Goal: Task Accomplishment & Management: Use online tool/utility

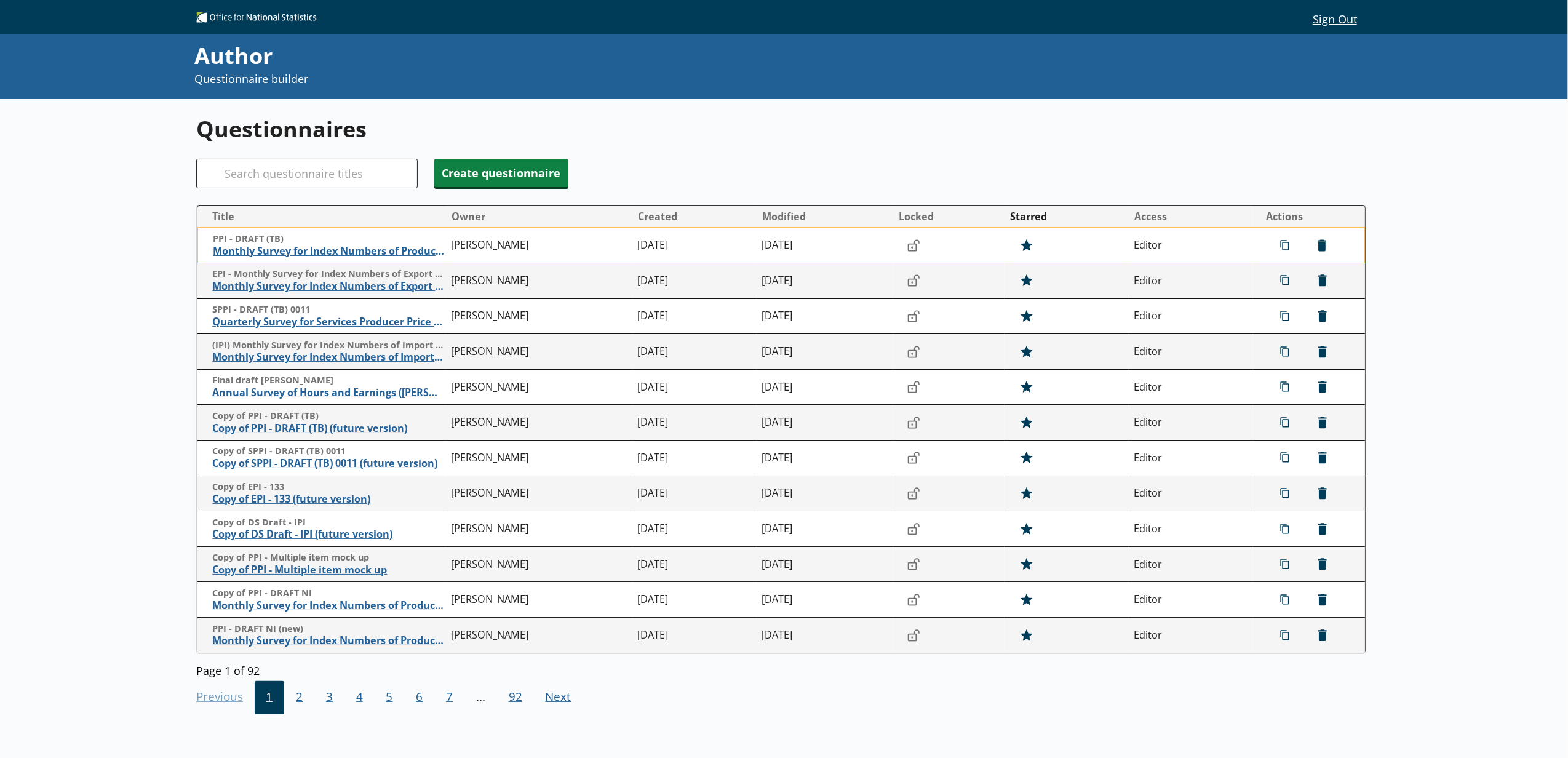
click at [227, 259] on td "PPI - DRAFT (TB) Monthly Survey for Index Numbers of Producer Prices - Price Qu…" at bounding box center [322, 246] width 248 height 36
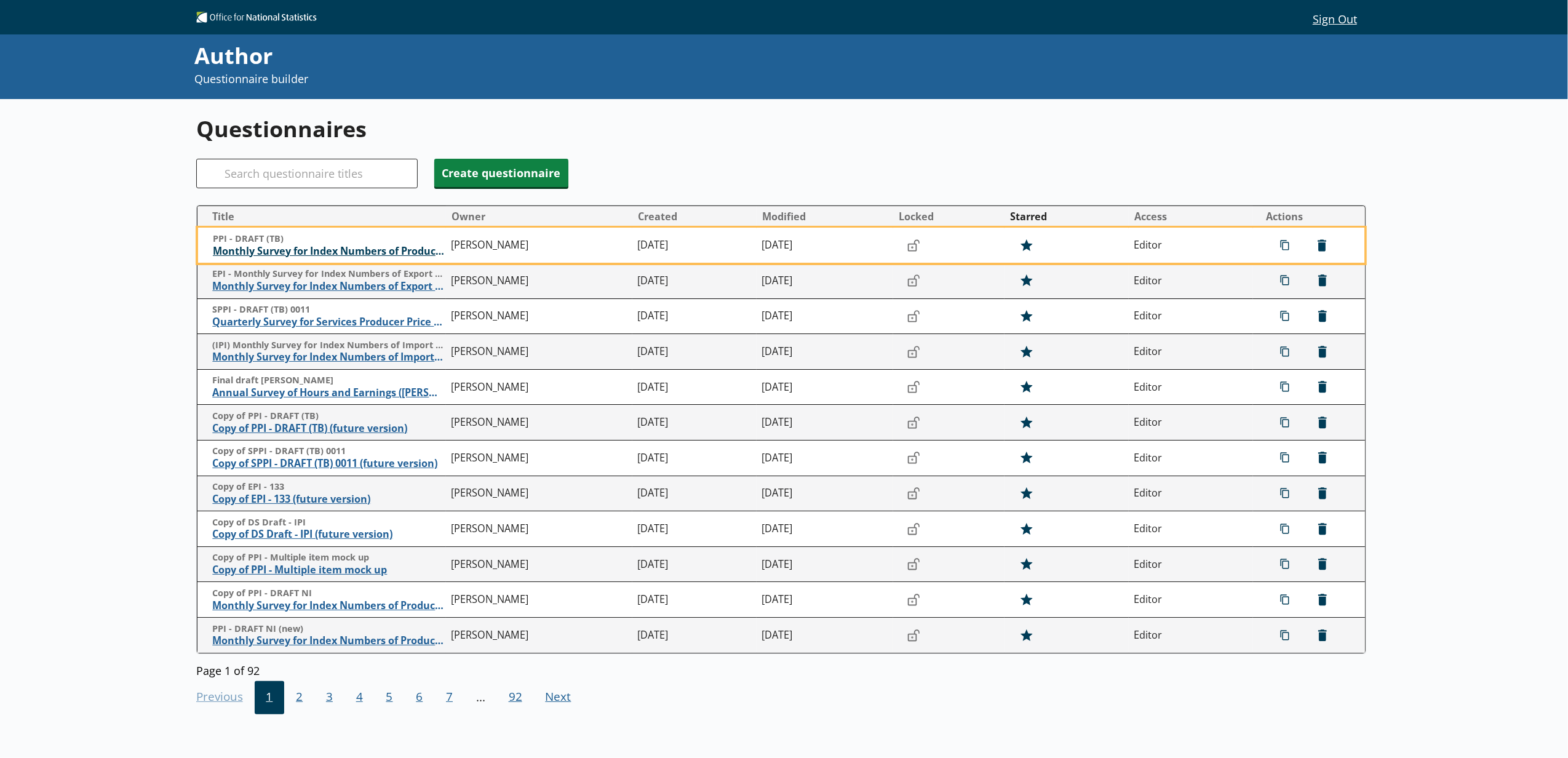
click at [229, 256] on span "Monthly Survey for Index Numbers of Producer Prices - Price Quotation Return" at bounding box center [329, 252] width 233 height 13
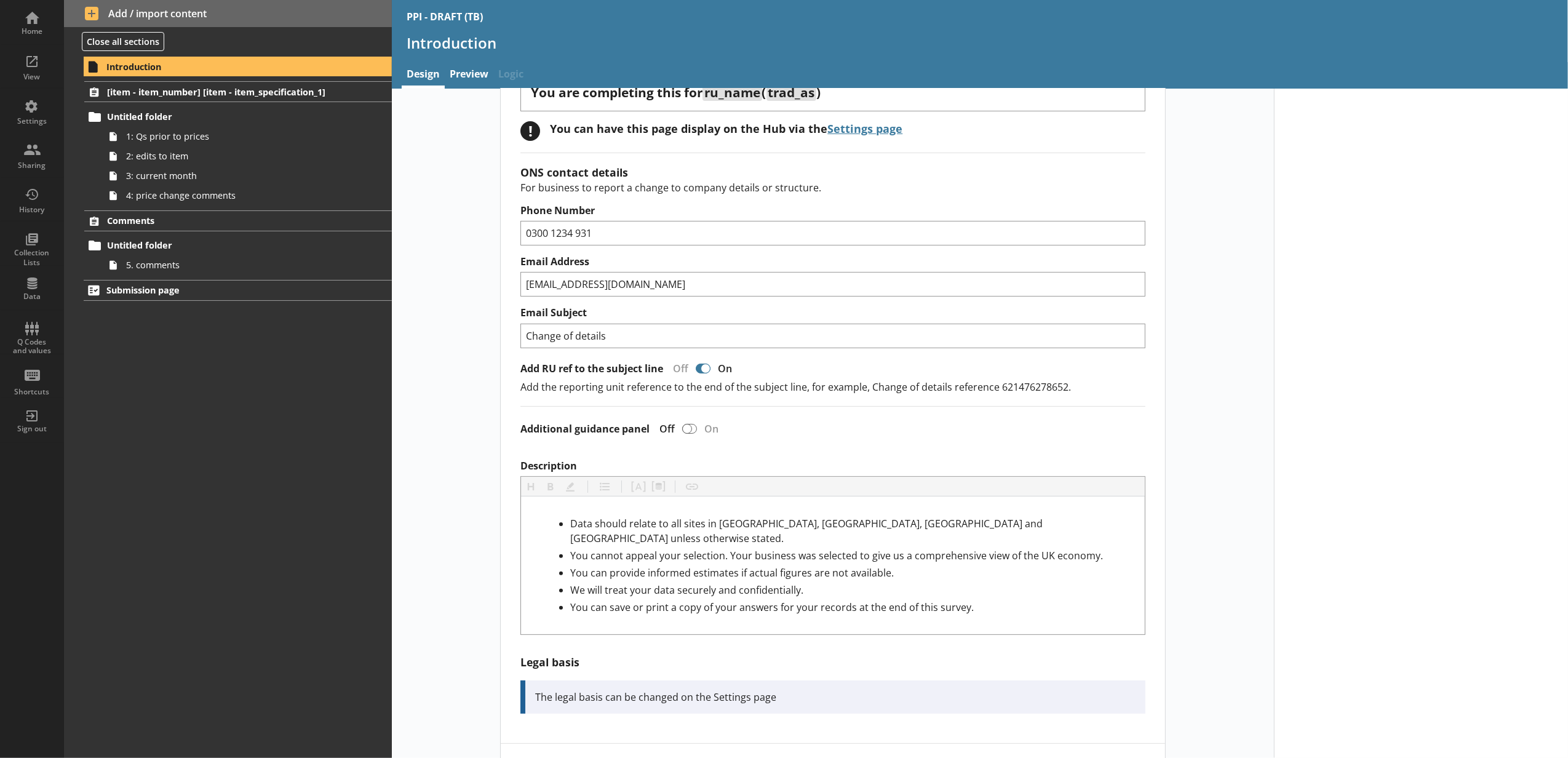
scroll to position [273, 0]
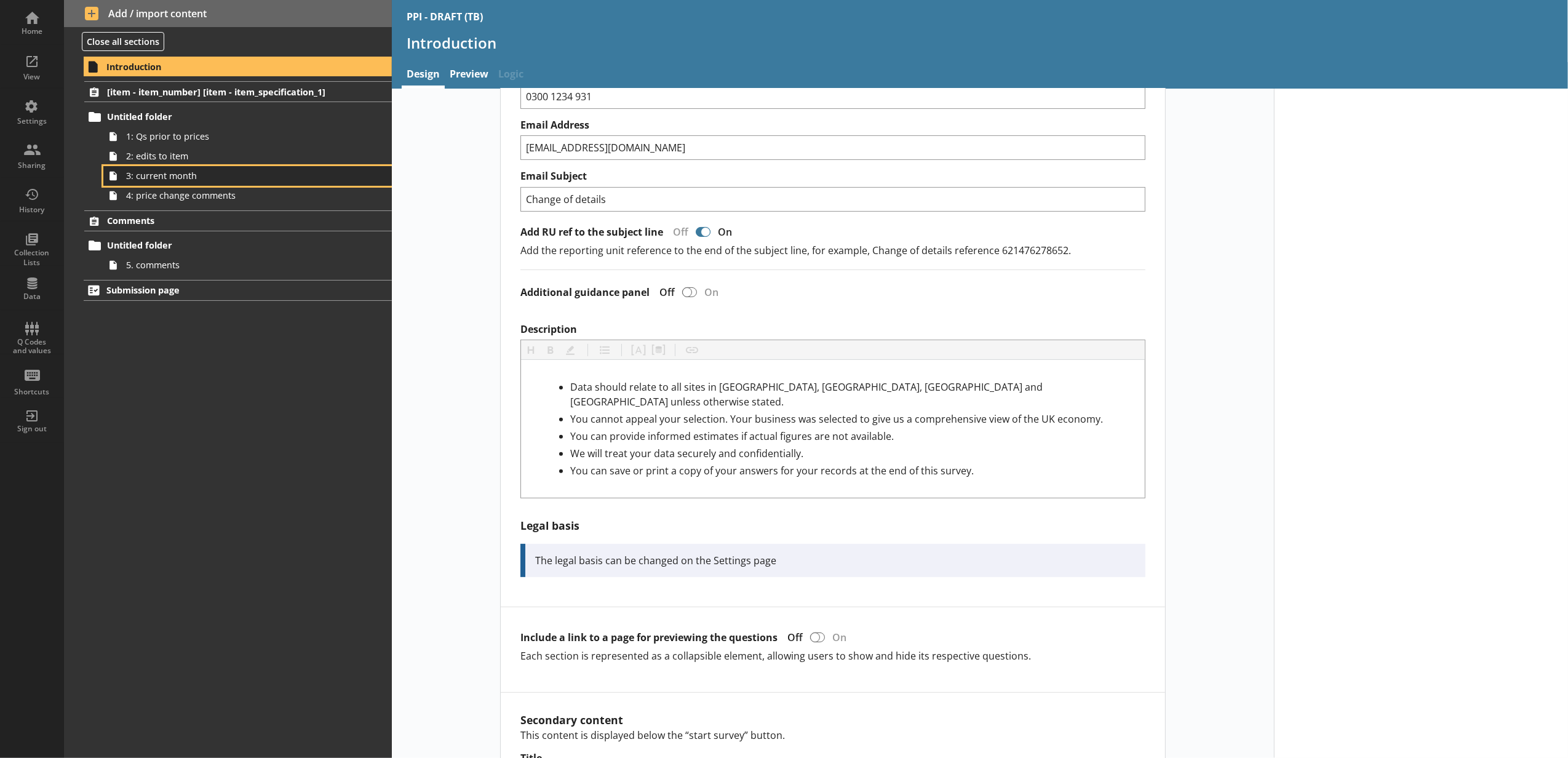
click at [182, 184] on link "3: current month" at bounding box center [248, 176] width 289 height 20
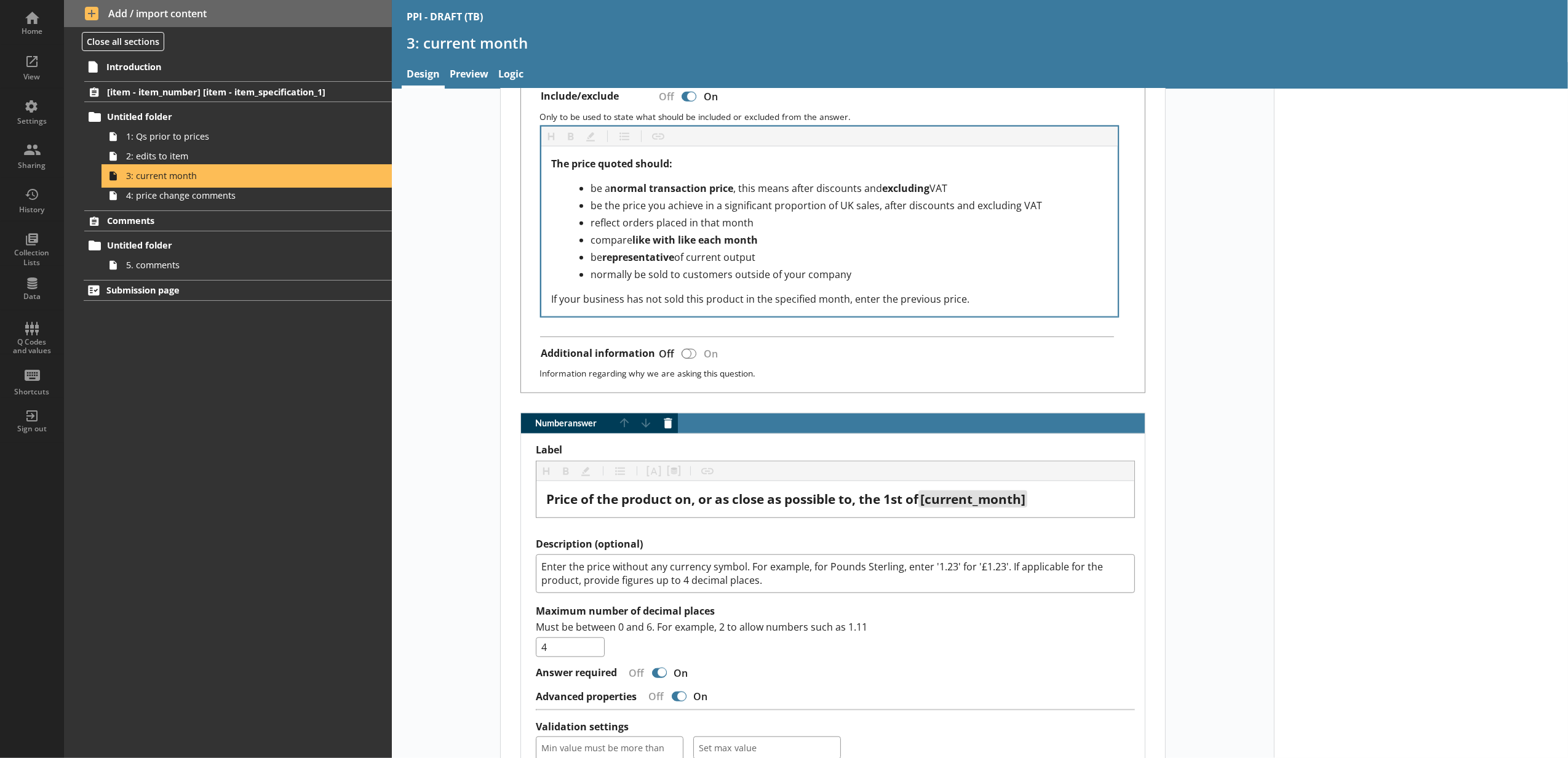
scroll to position [683, 0]
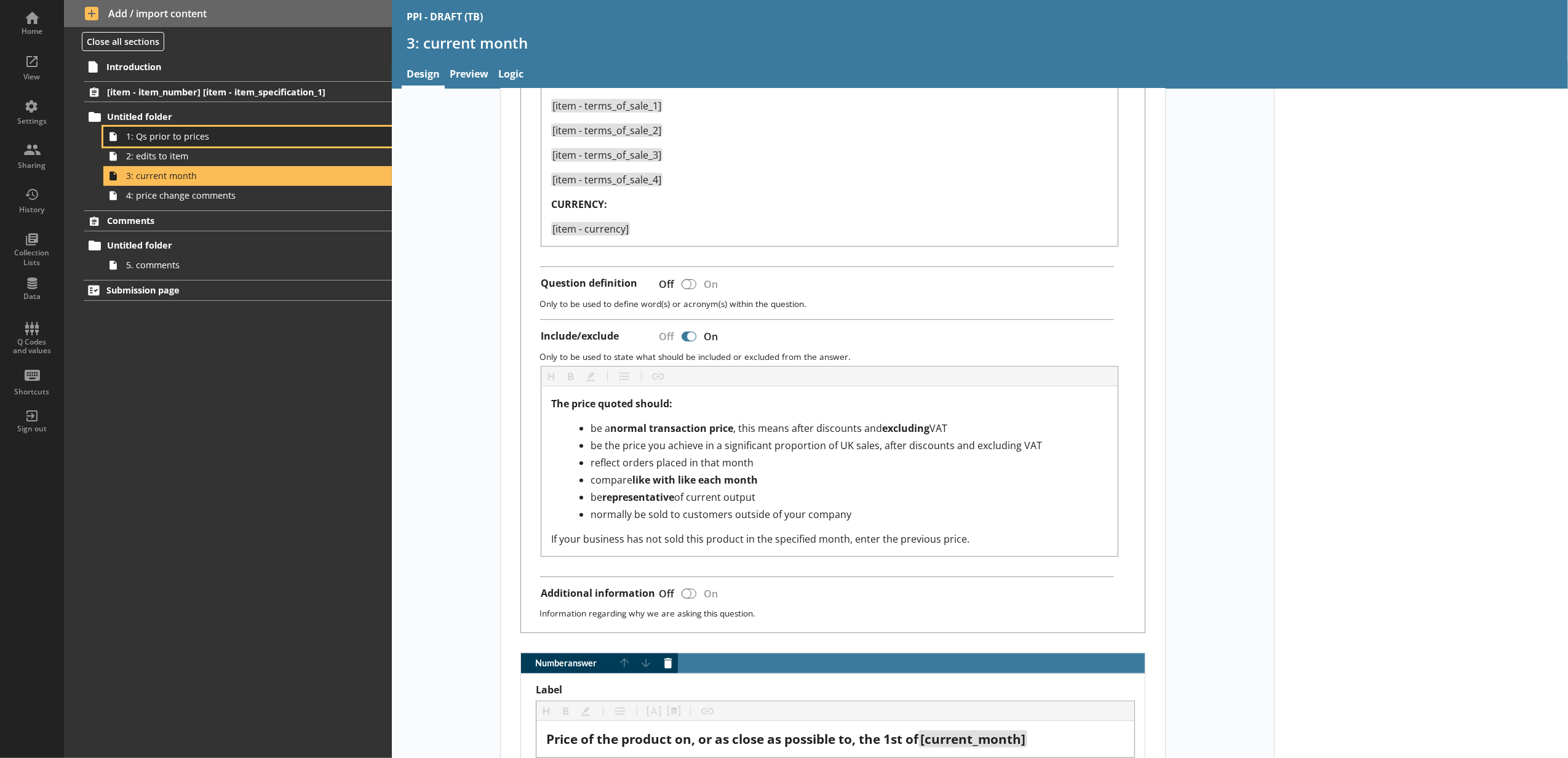
click at [217, 136] on span "1: Qs prior to prices" at bounding box center [231, 136] width 210 height 12
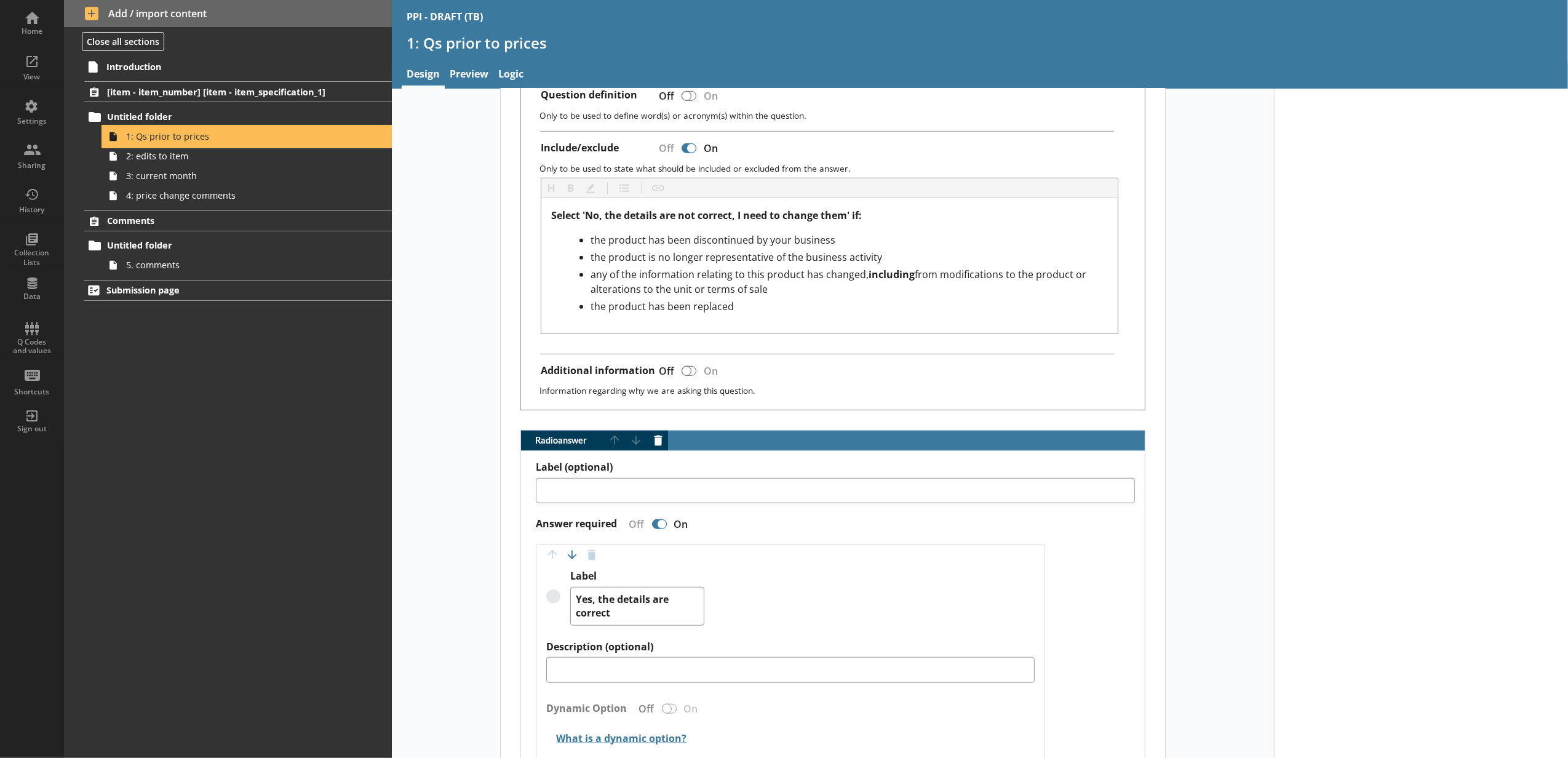
scroll to position [957, 0]
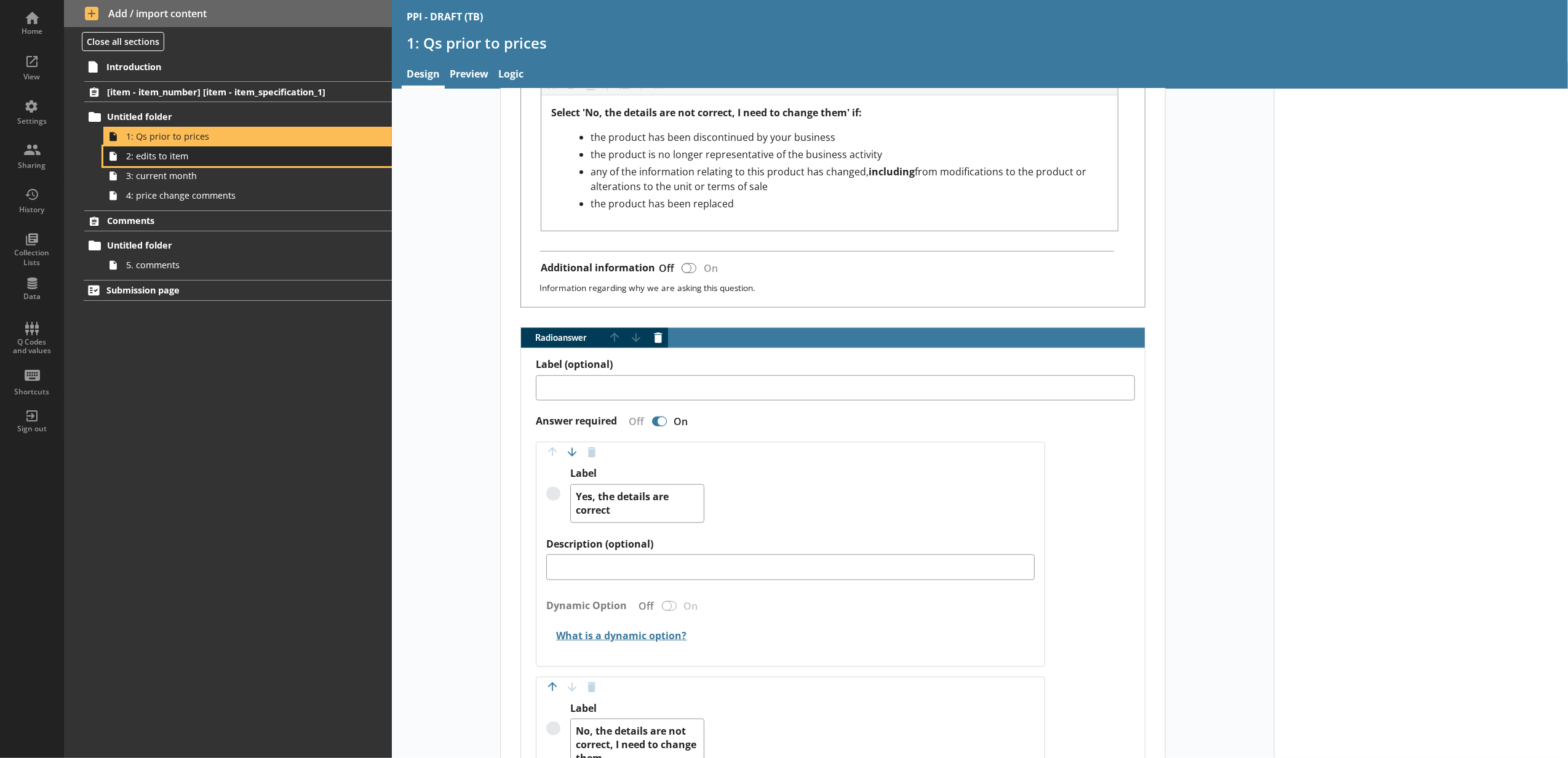
click at [368, 161] on link "2: edits to item" at bounding box center [248, 156] width 289 height 20
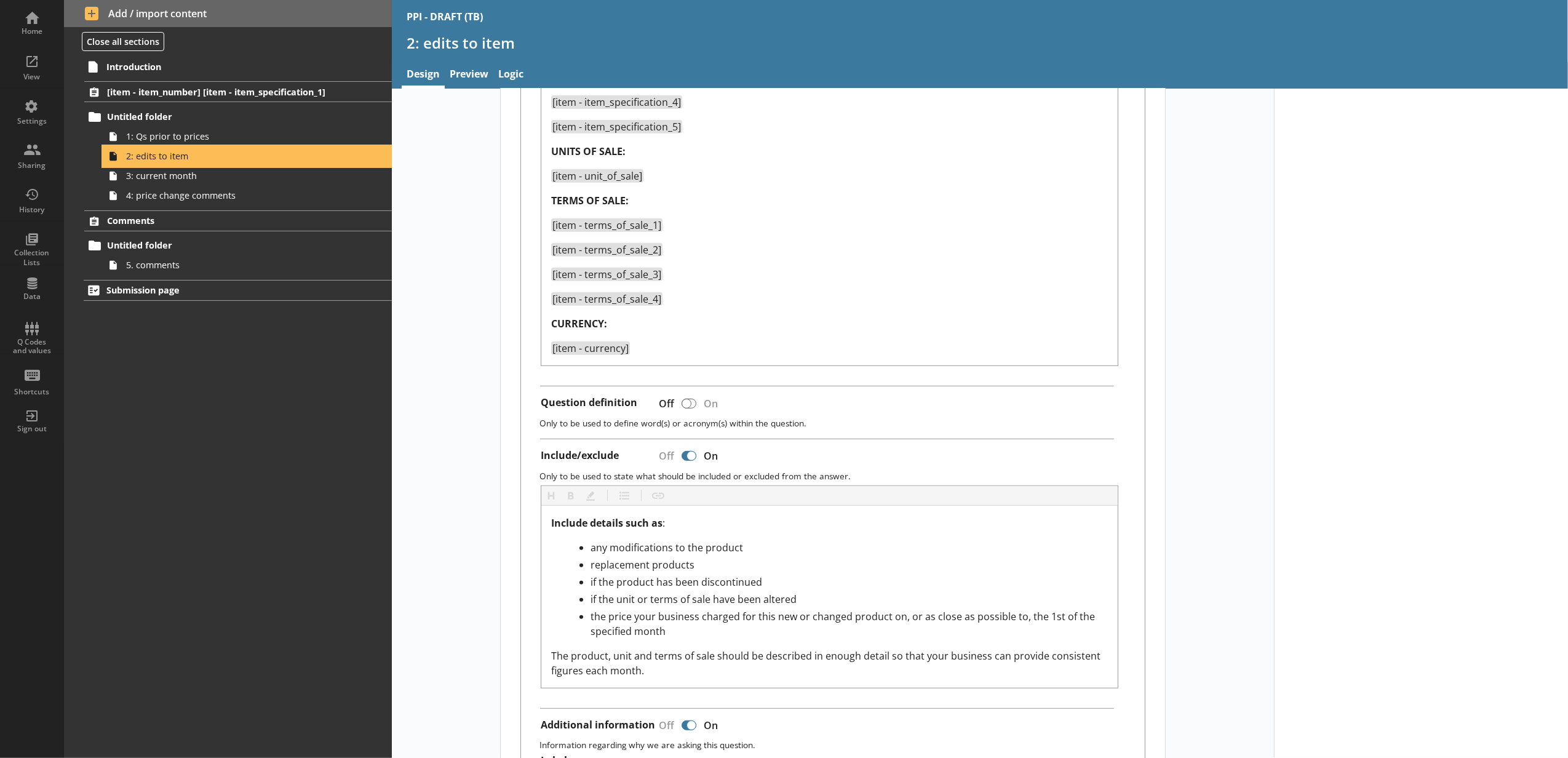
scroll to position [683, 0]
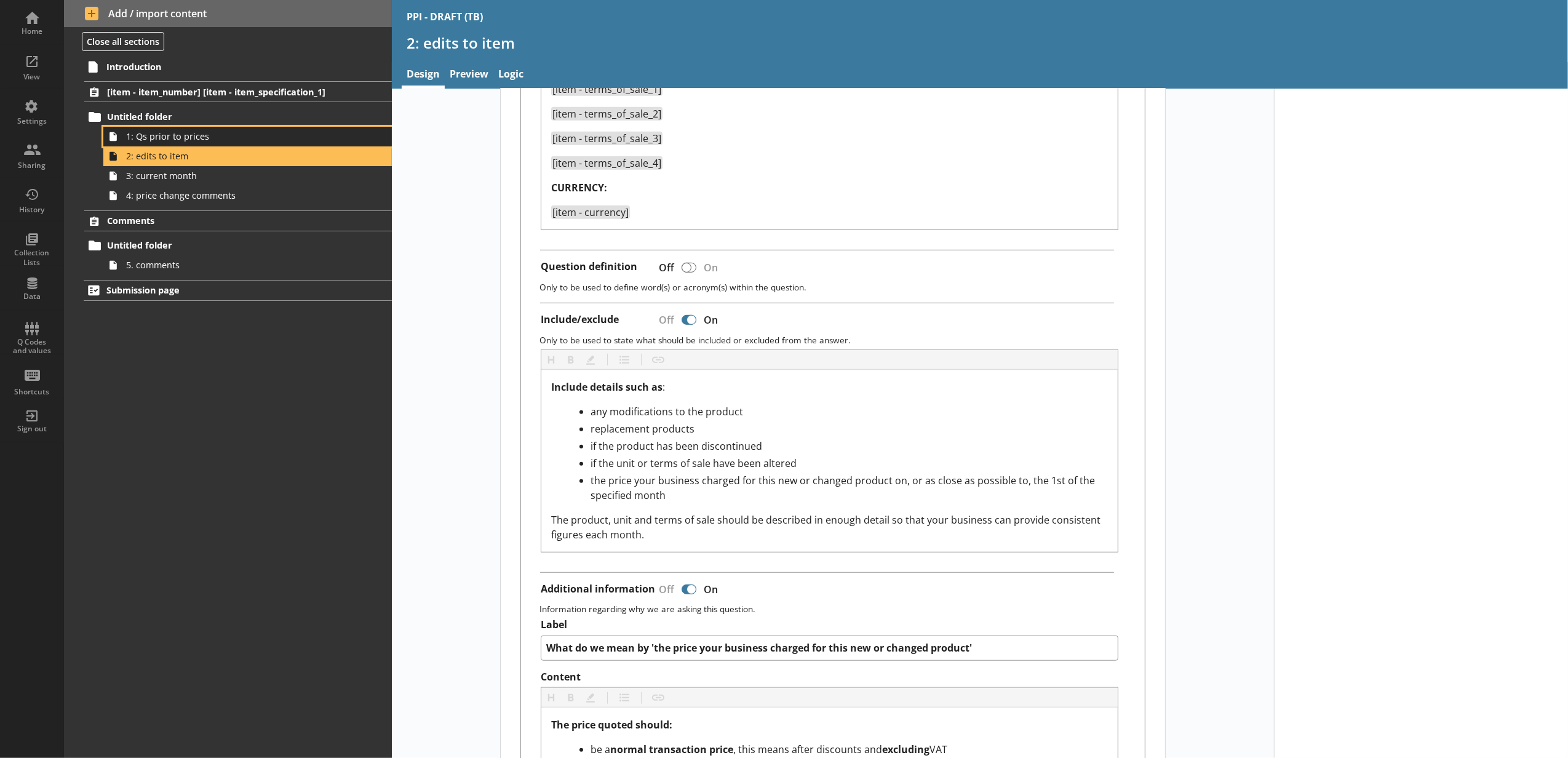
click at [181, 141] on span "1: Qs prior to prices" at bounding box center [231, 136] width 210 height 12
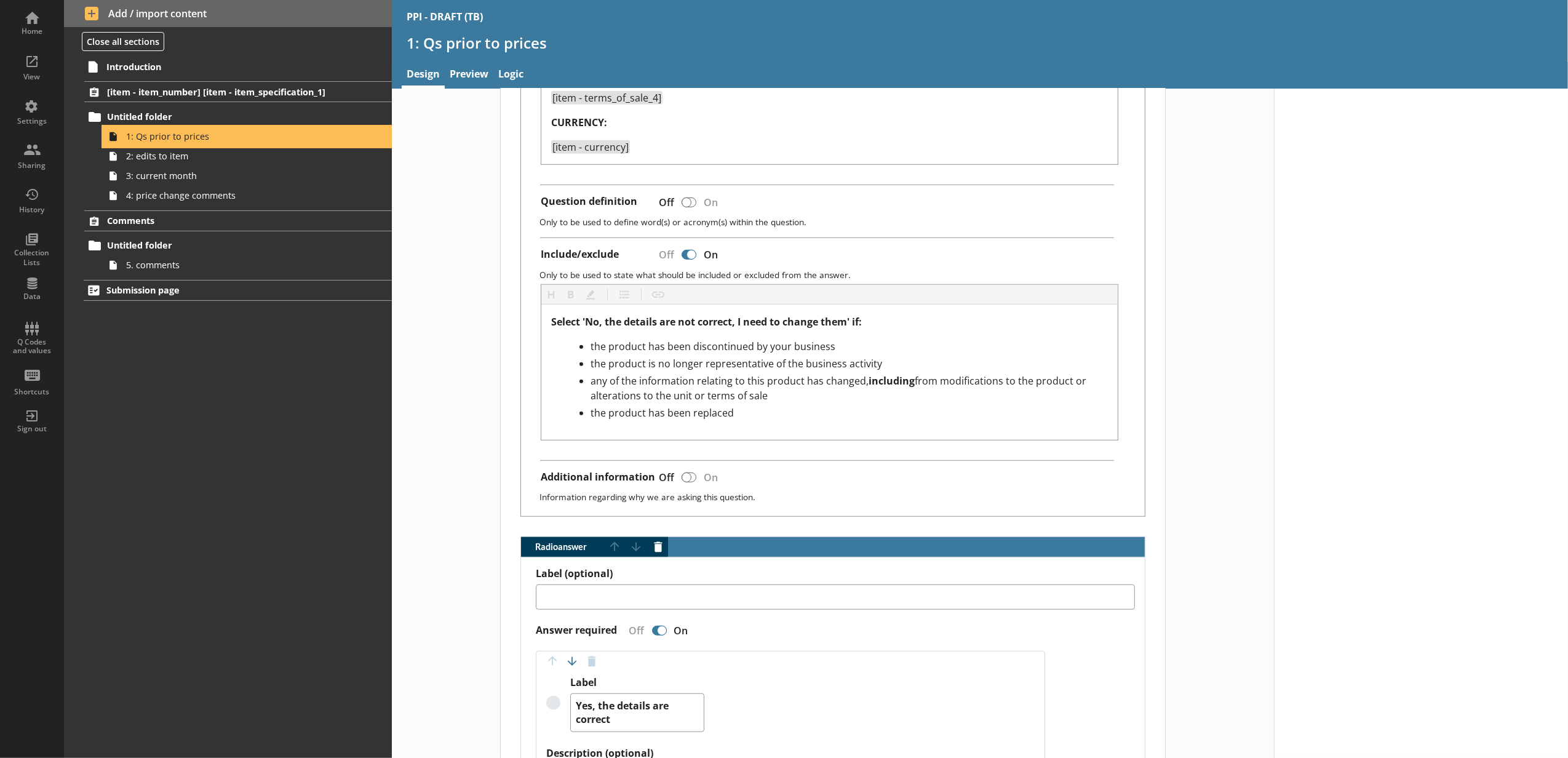
scroll to position [820, 0]
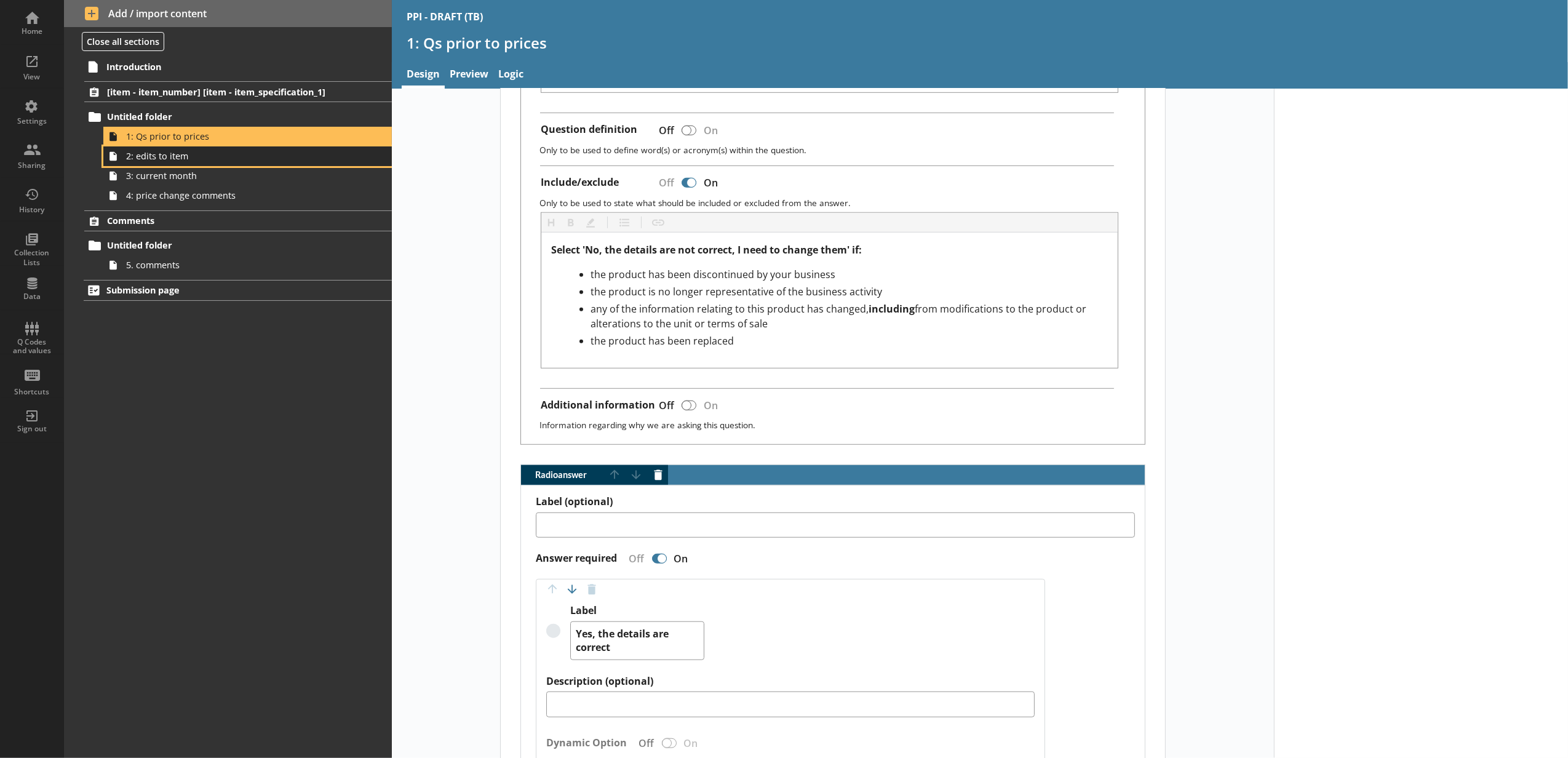
click at [203, 162] on span "2: edits to item" at bounding box center [231, 156] width 210 height 12
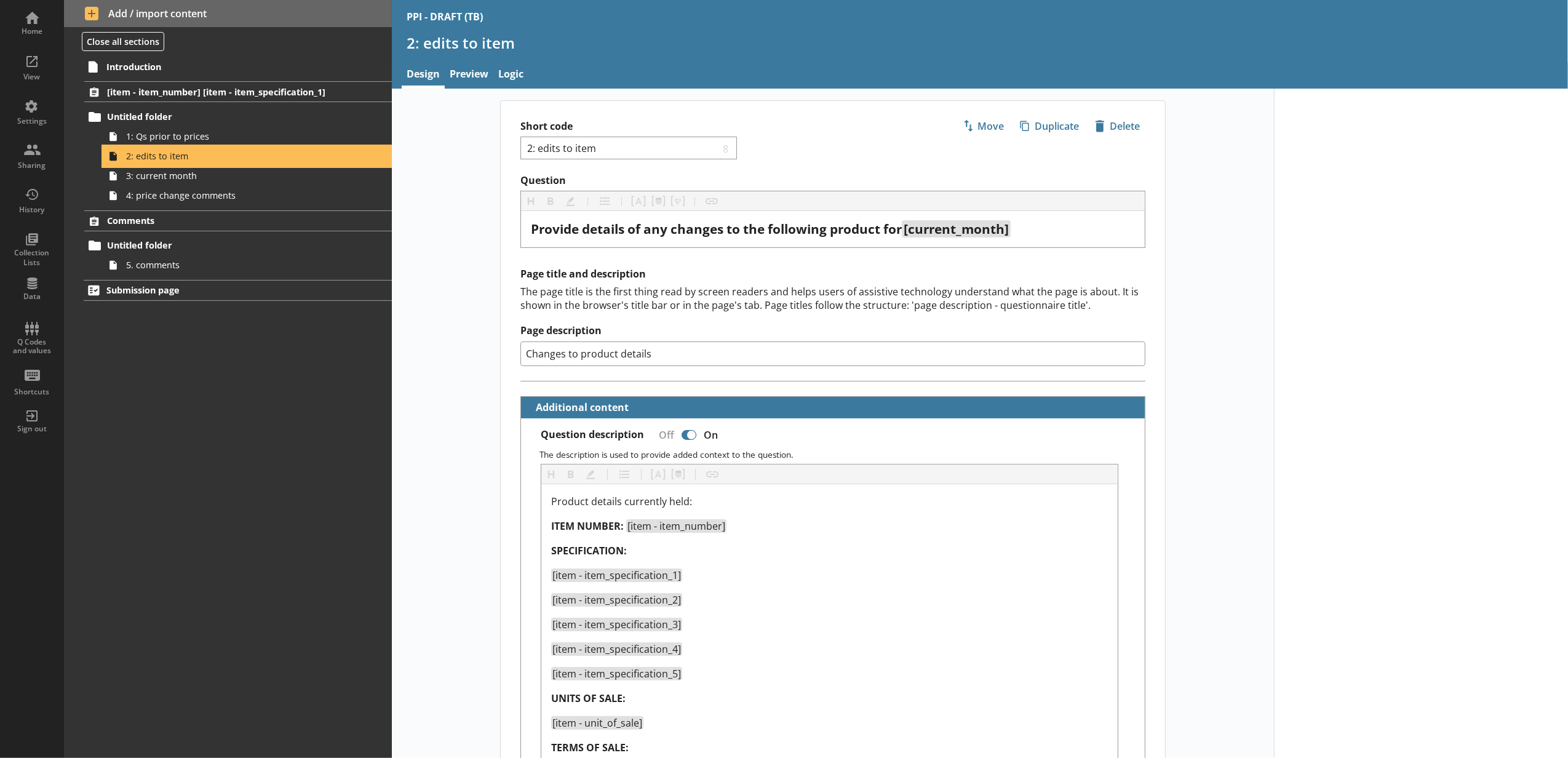
click at [203, 163] on link "2: edits to item" at bounding box center [248, 156] width 289 height 20
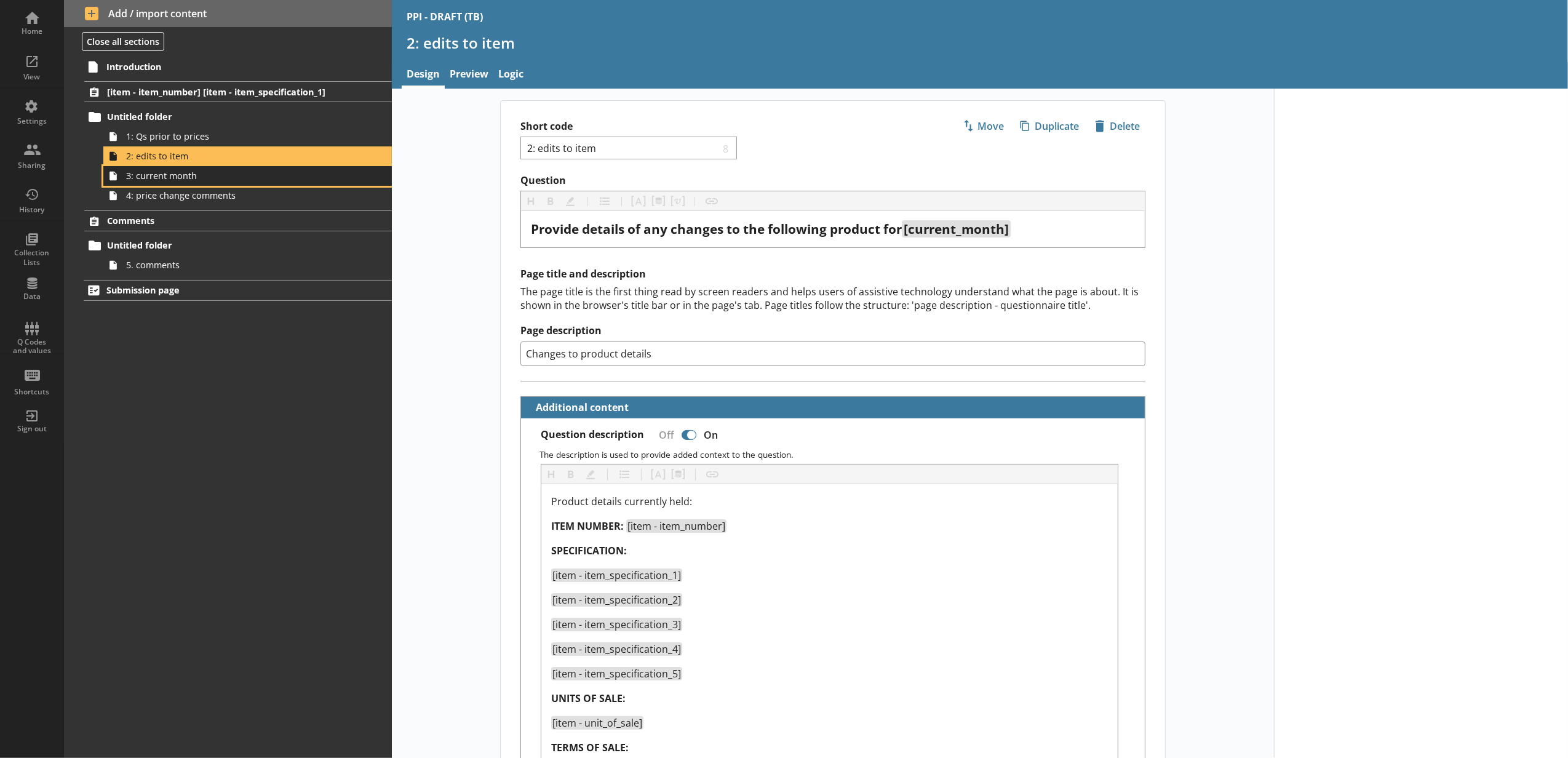
click at [203, 172] on span "3: current month" at bounding box center [231, 176] width 210 height 12
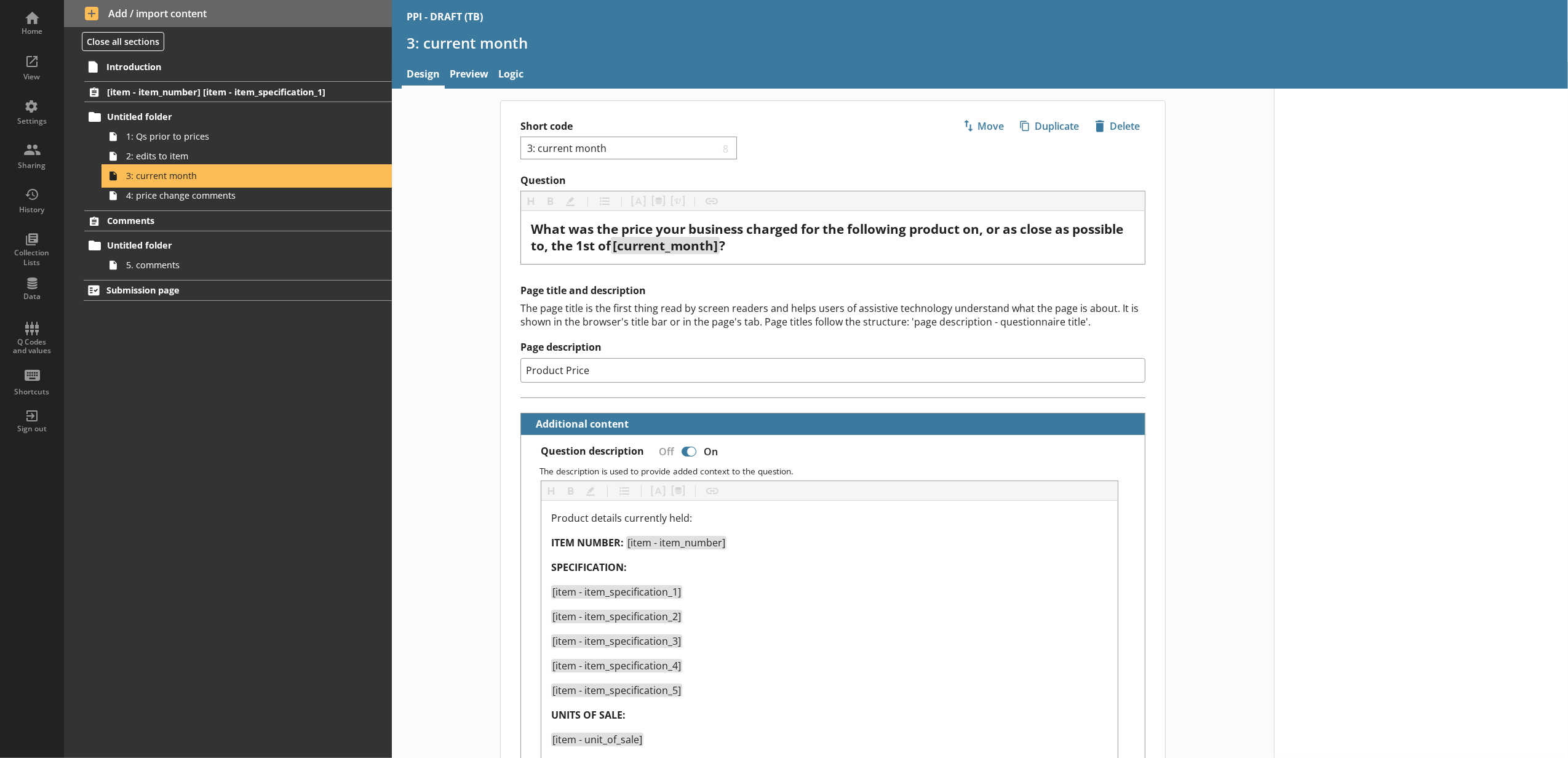
type textarea "x"
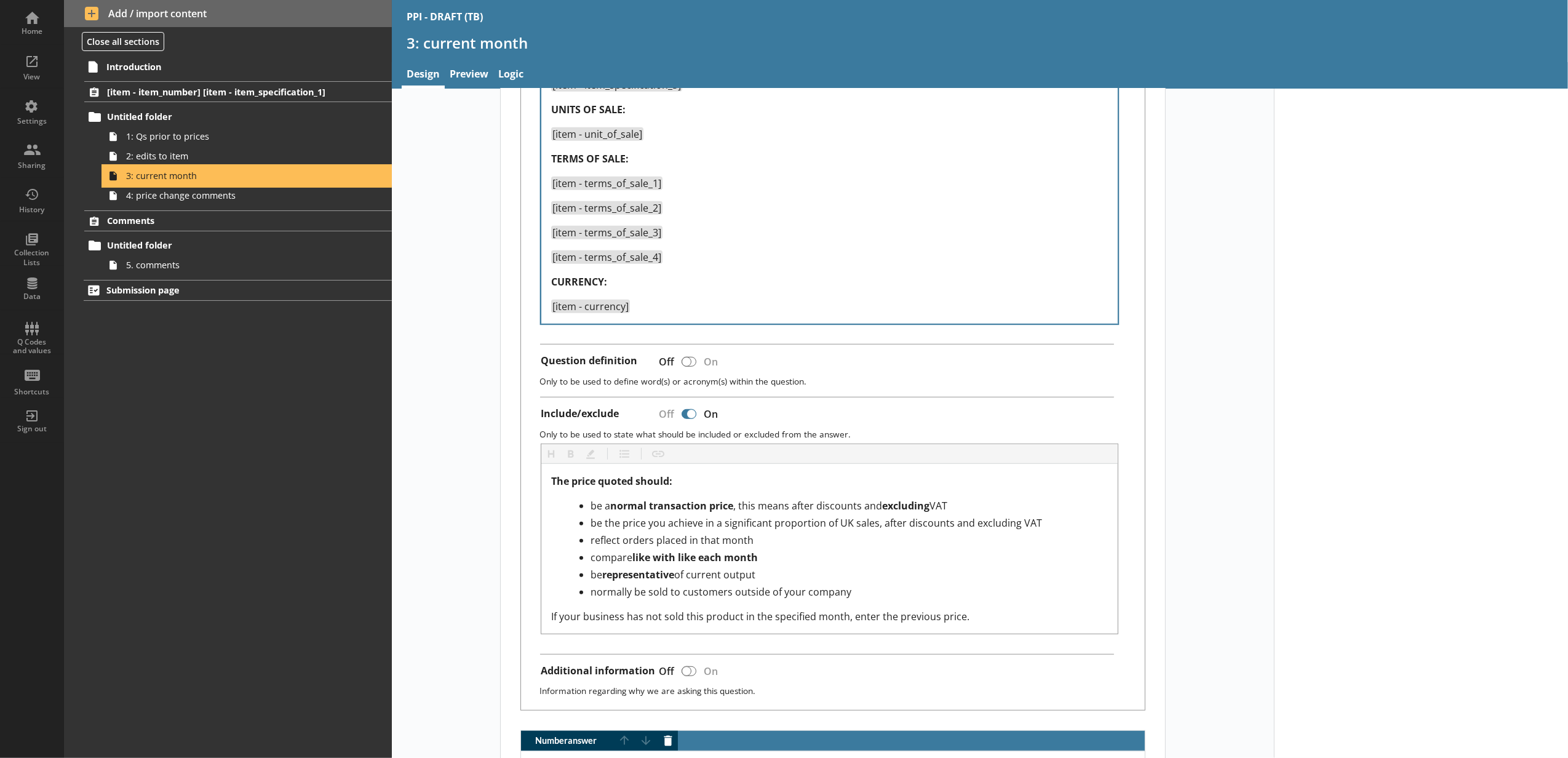
scroll to position [684, 0]
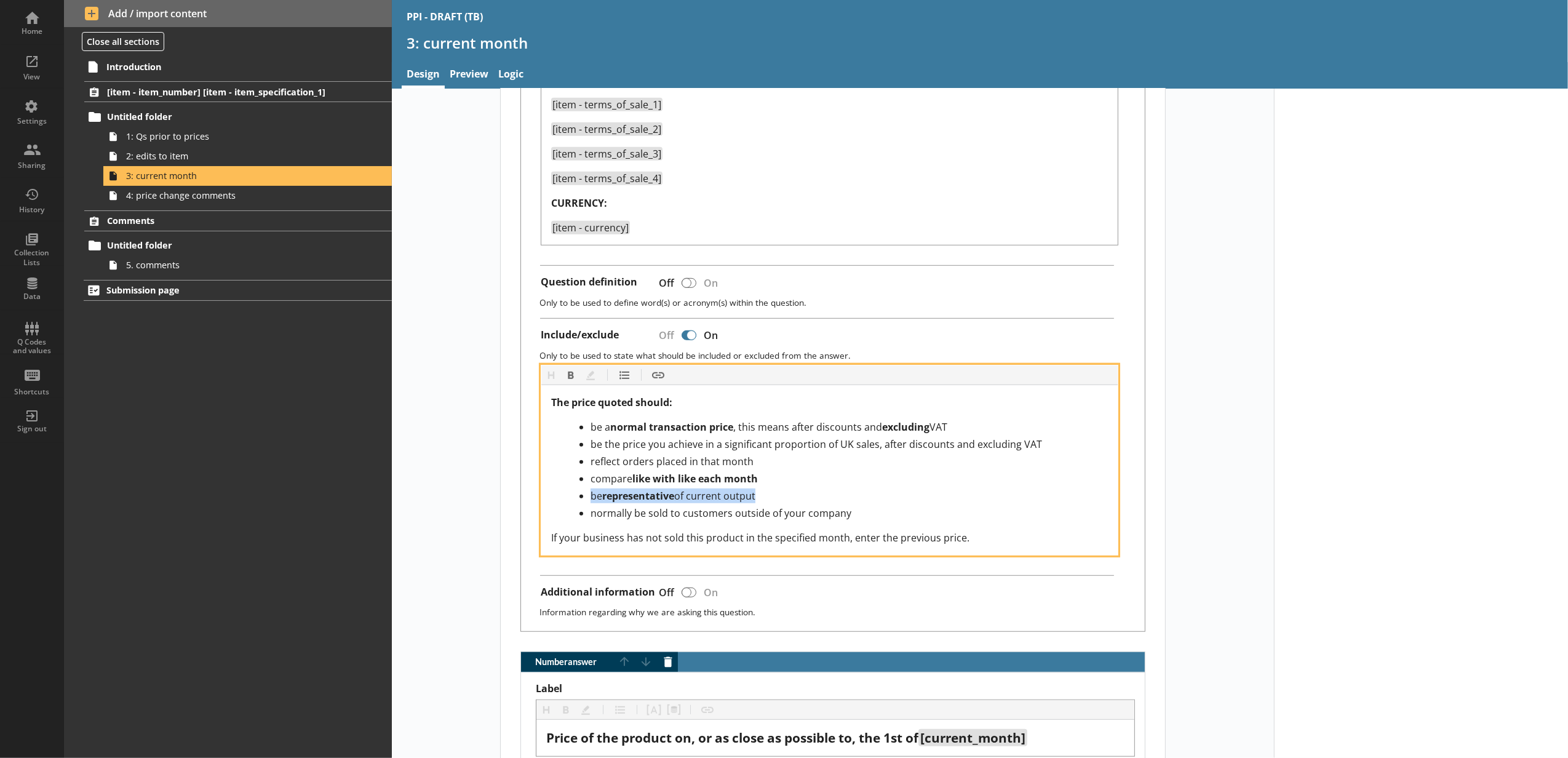
drag, startPoint x: 733, startPoint y: 498, endPoint x: 565, endPoint y: 500, distance: 168.0
click at [591, 500] on div "be representative of current output" at bounding box center [849, 495] width 517 height 14
click at [559, 518] on ul "be a normal transaction price , this means after discounts and excluding VAT be…" at bounding box center [829, 470] width 557 height 101
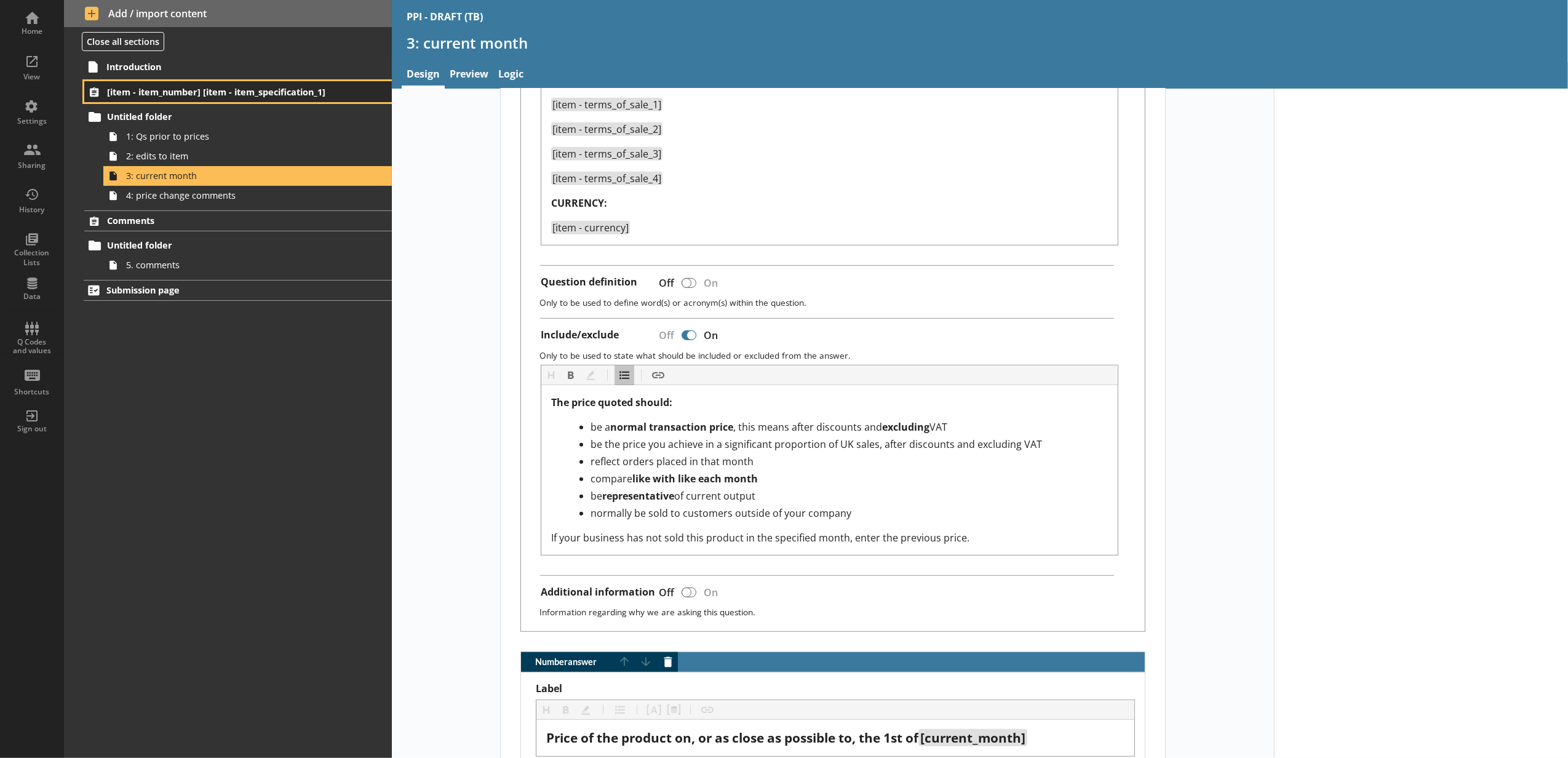
click at [181, 95] on span "[item - item_number] [item - item_specification_1]" at bounding box center [219, 92] width 224 height 12
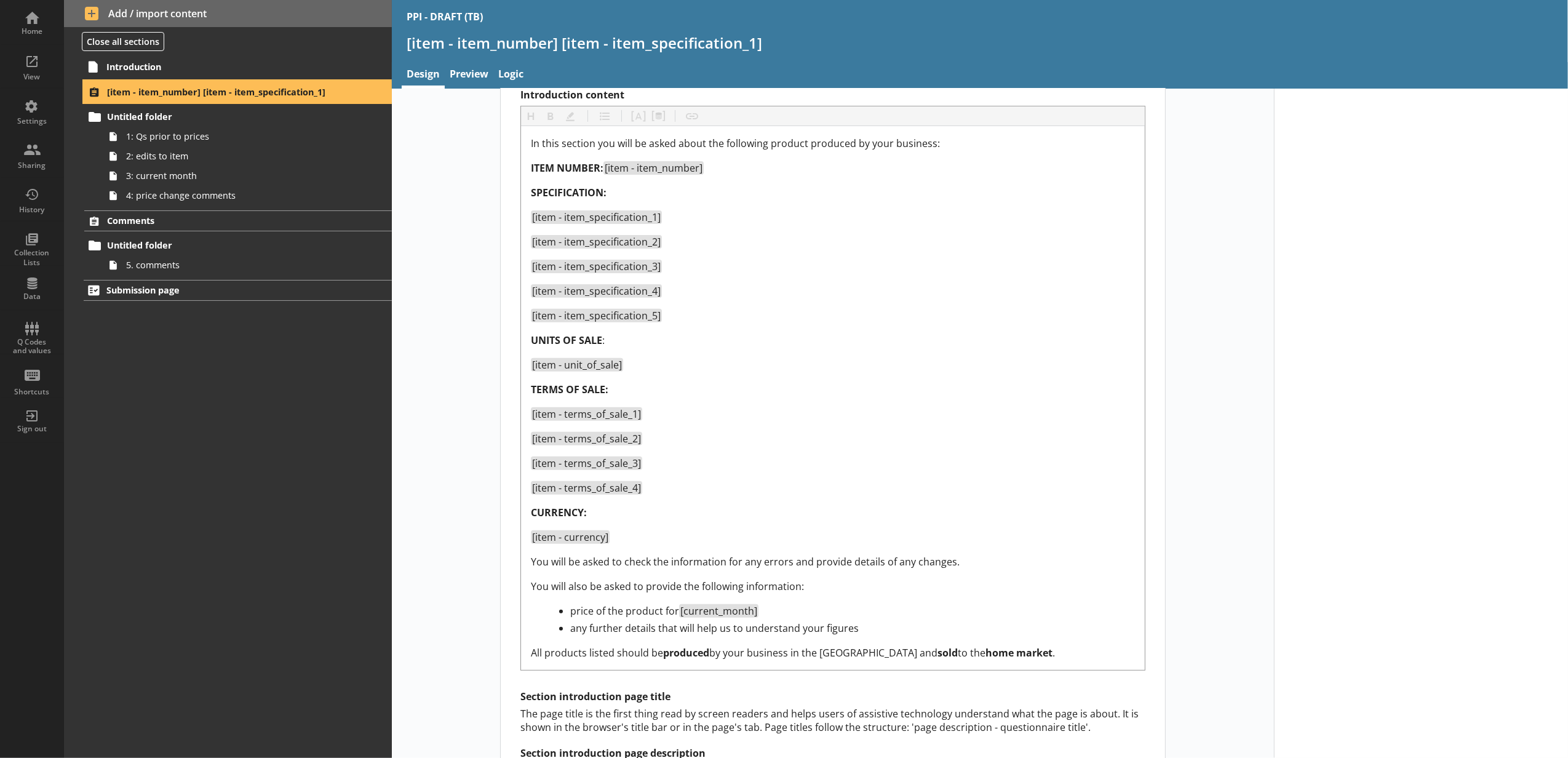
scroll to position [410, 0]
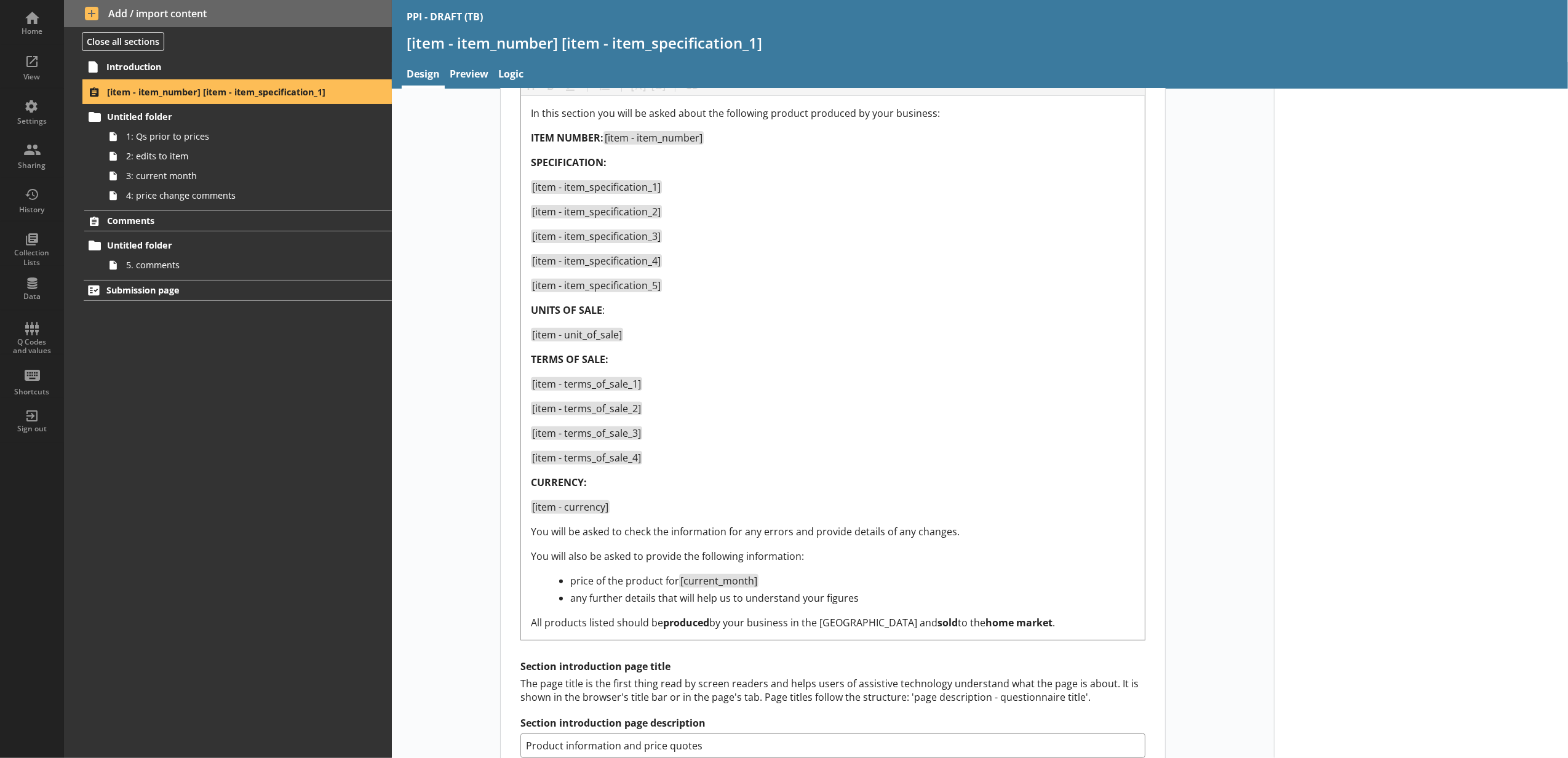
select select "373987ac-643d-478b-8d41-b39cbca33528"
click at [242, 68] on span "Introduction" at bounding box center [219, 67] width 225 height 12
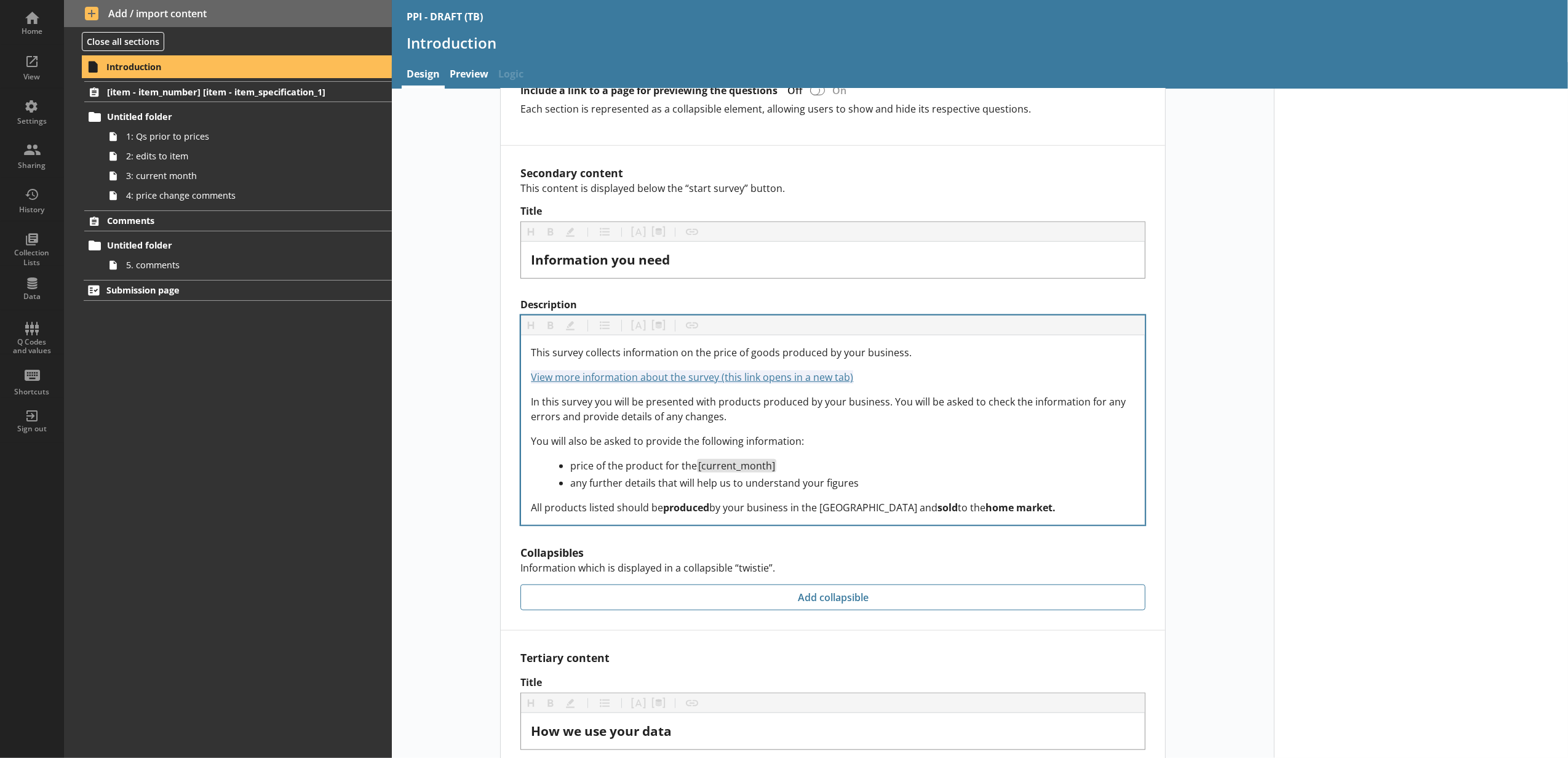
scroll to position [1029, 0]
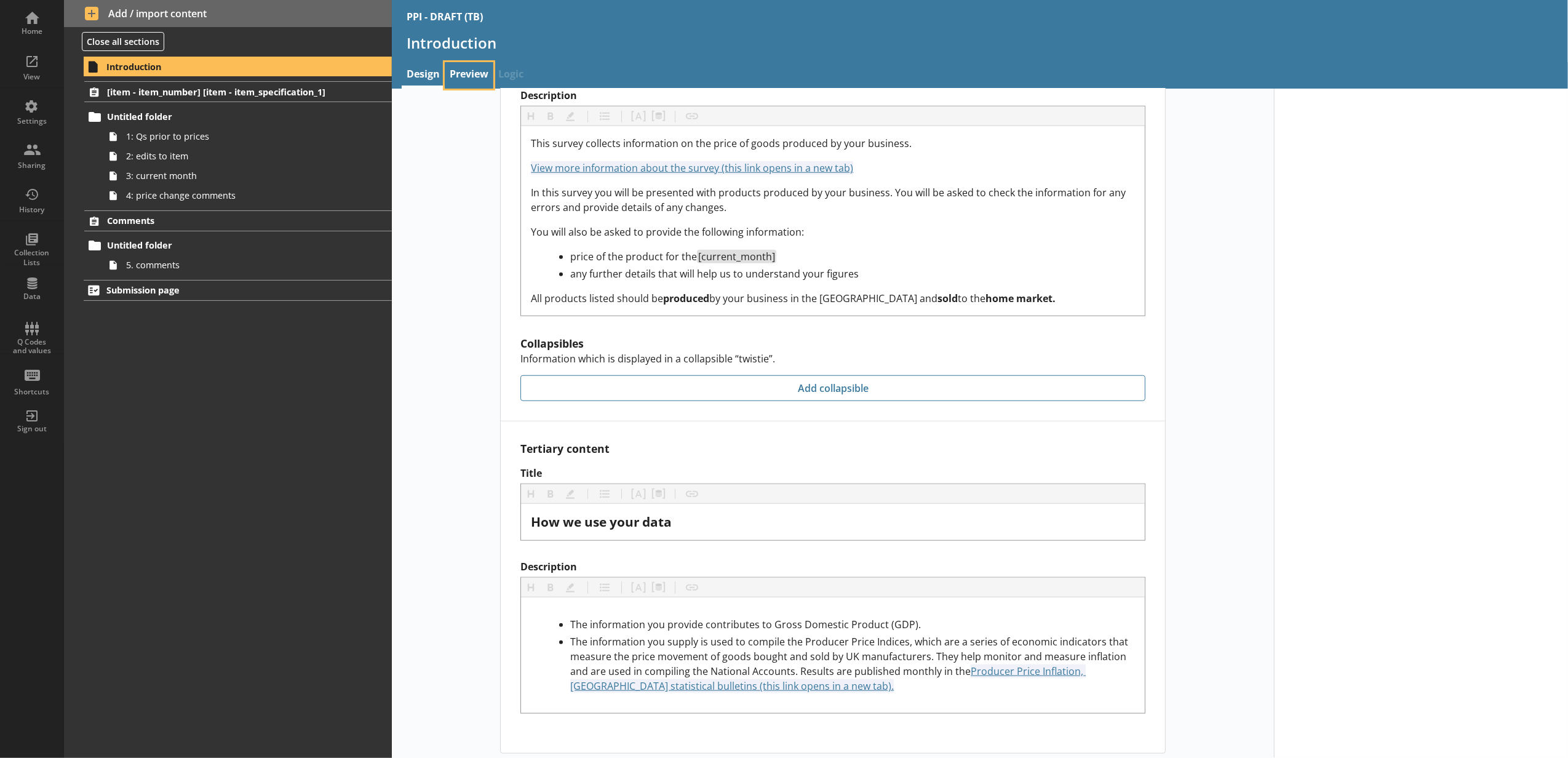
click at [479, 69] on link "Preview" at bounding box center [469, 75] width 49 height 26
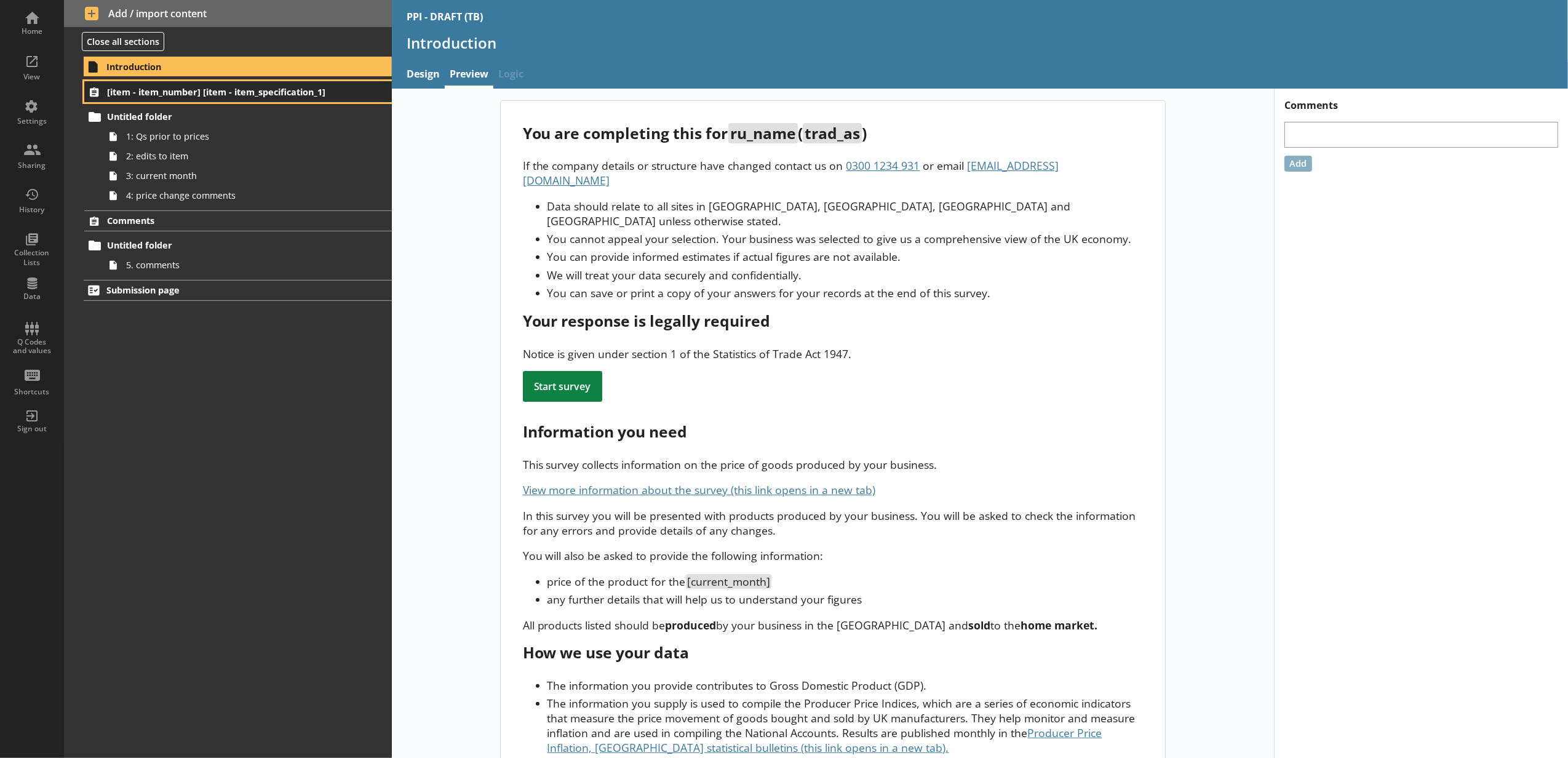
click at [268, 91] on span "[item - item_number] [item - item_specification_1]" at bounding box center [219, 92] width 224 height 12
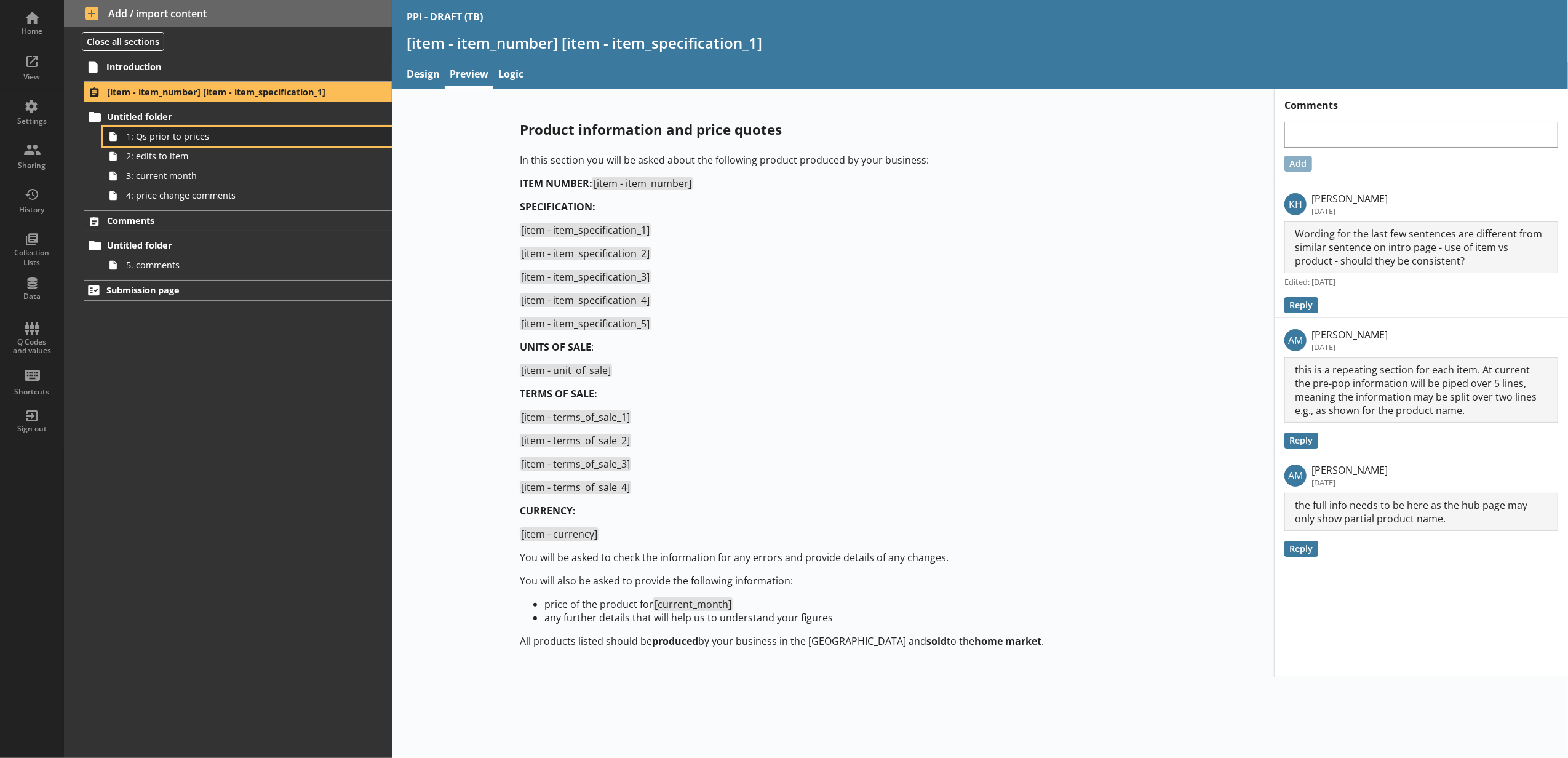
click at [267, 134] on span "1: Qs prior to prices" at bounding box center [231, 136] width 210 height 12
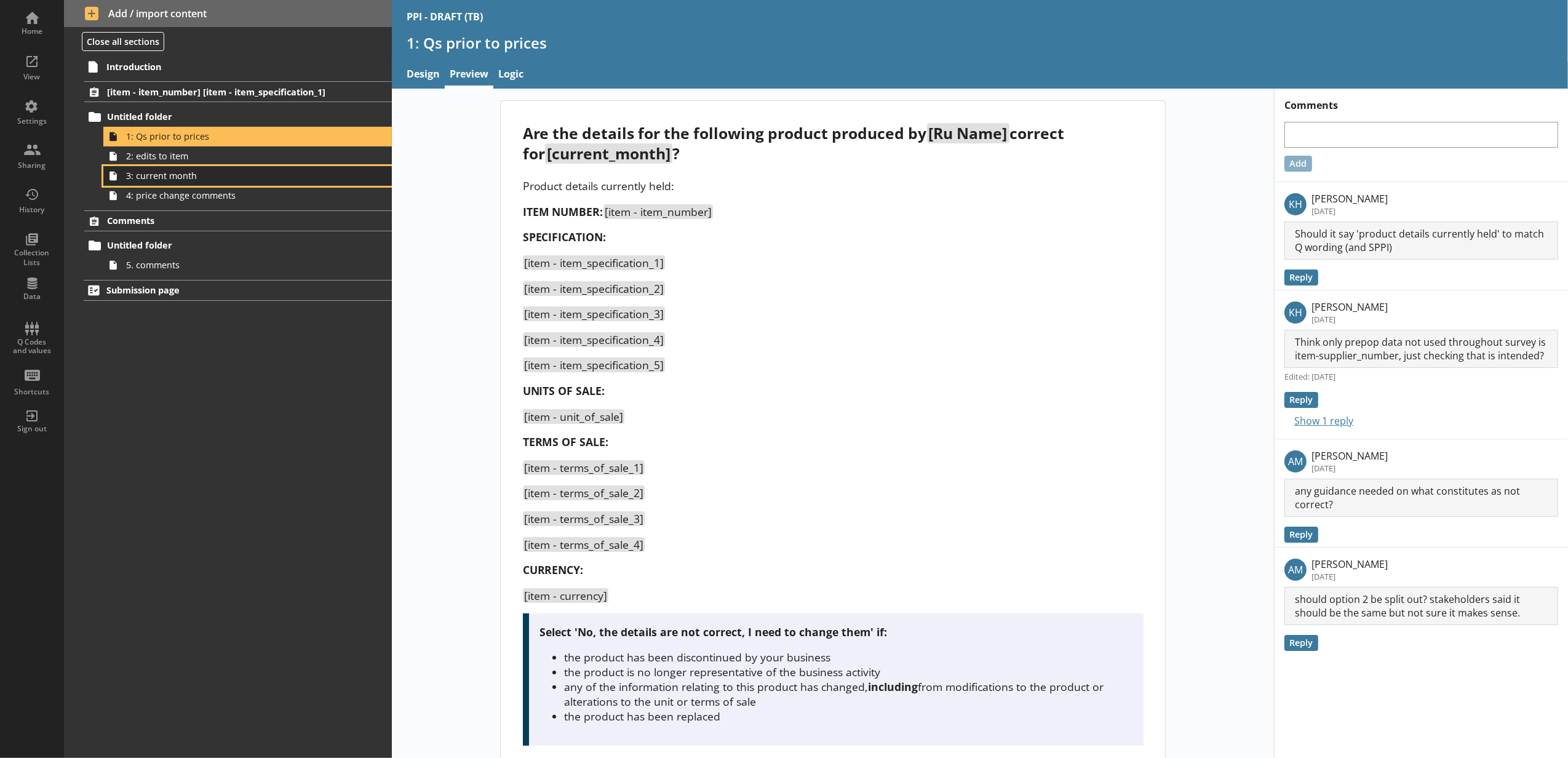
click at [276, 182] on link "3: current month" at bounding box center [248, 176] width 289 height 20
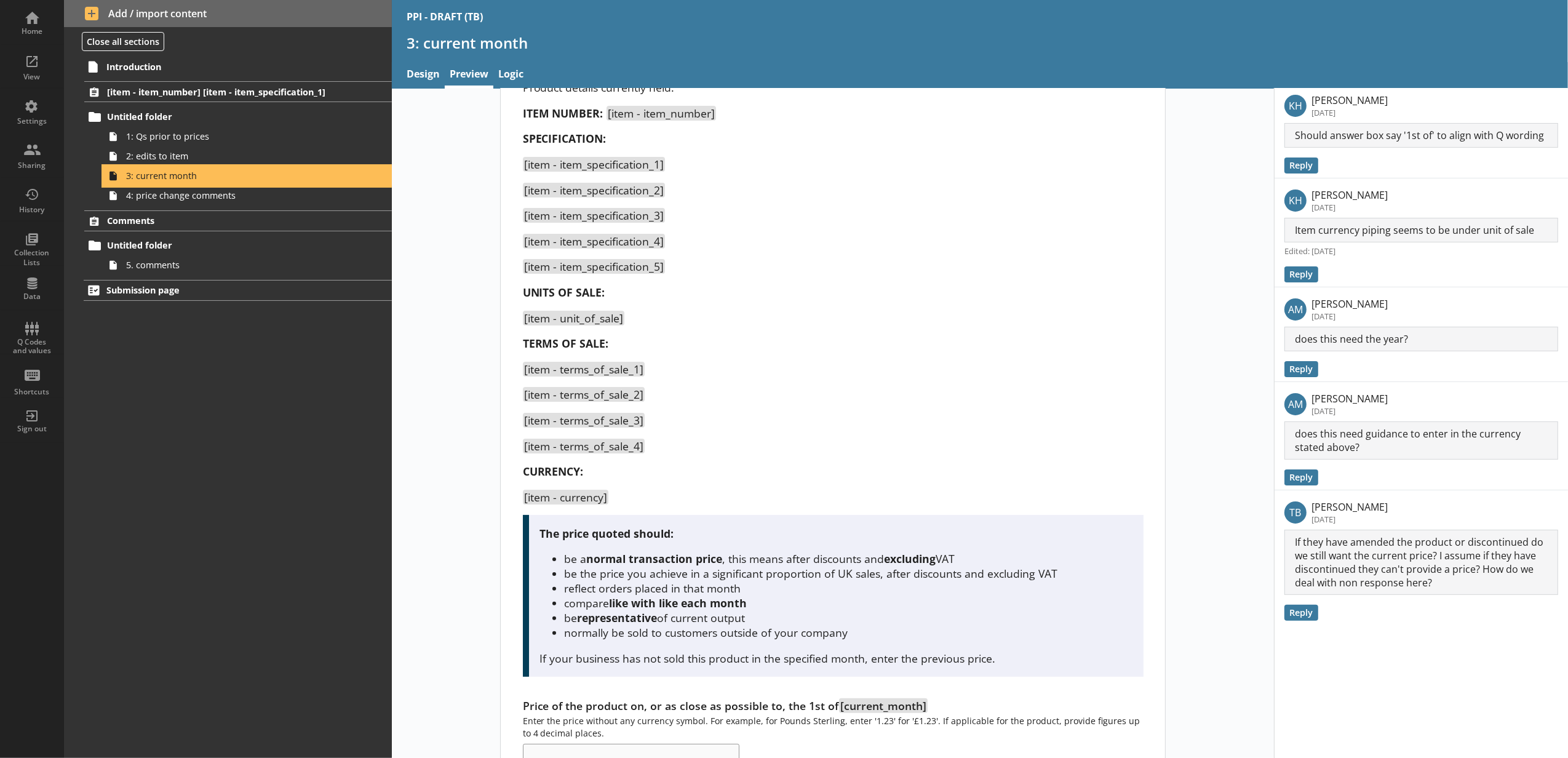
scroll to position [136, 0]
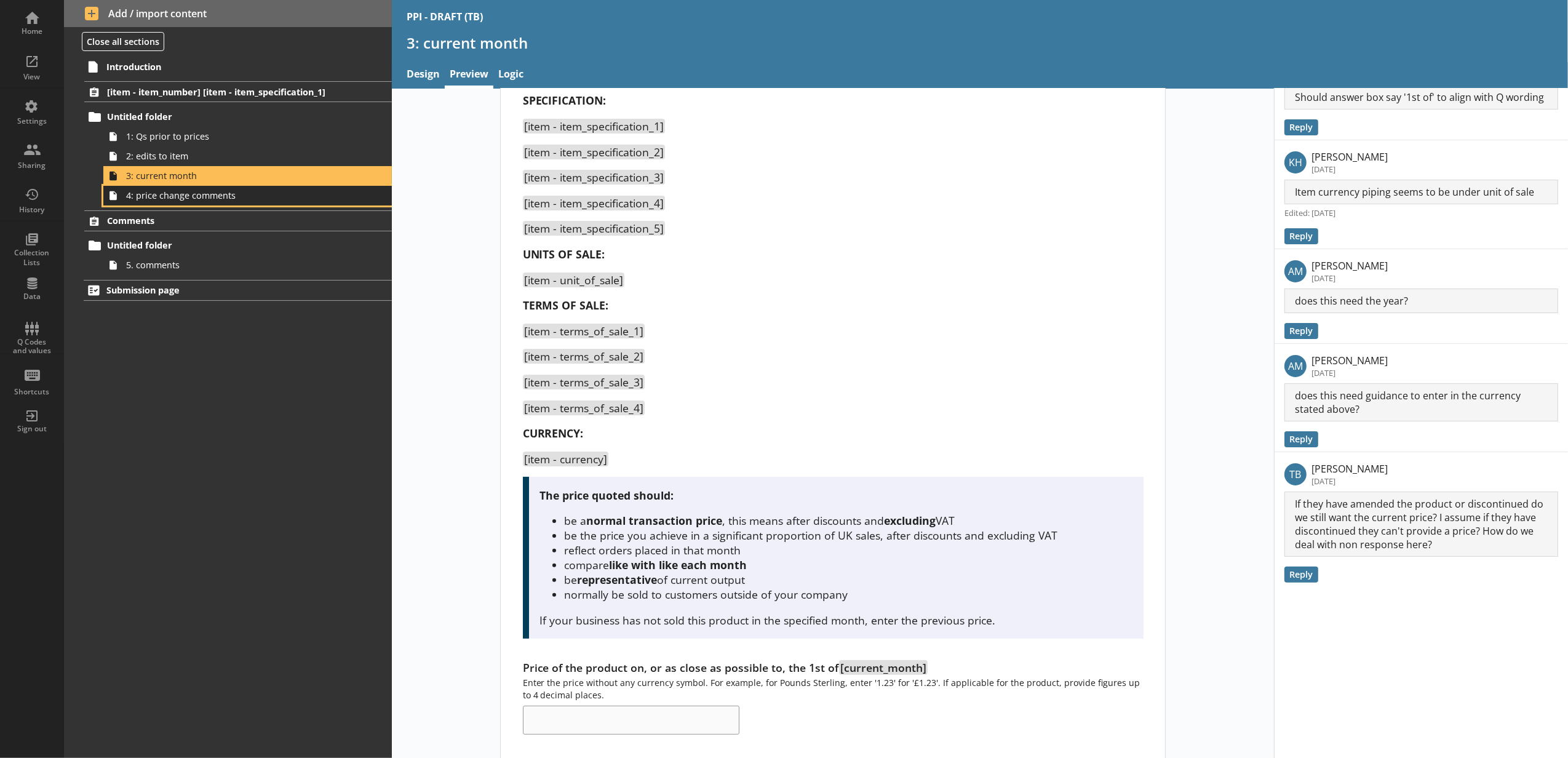
click at [269, 202] on link "4: price change comments" at bounding box center [248, 196] width 289 height 20
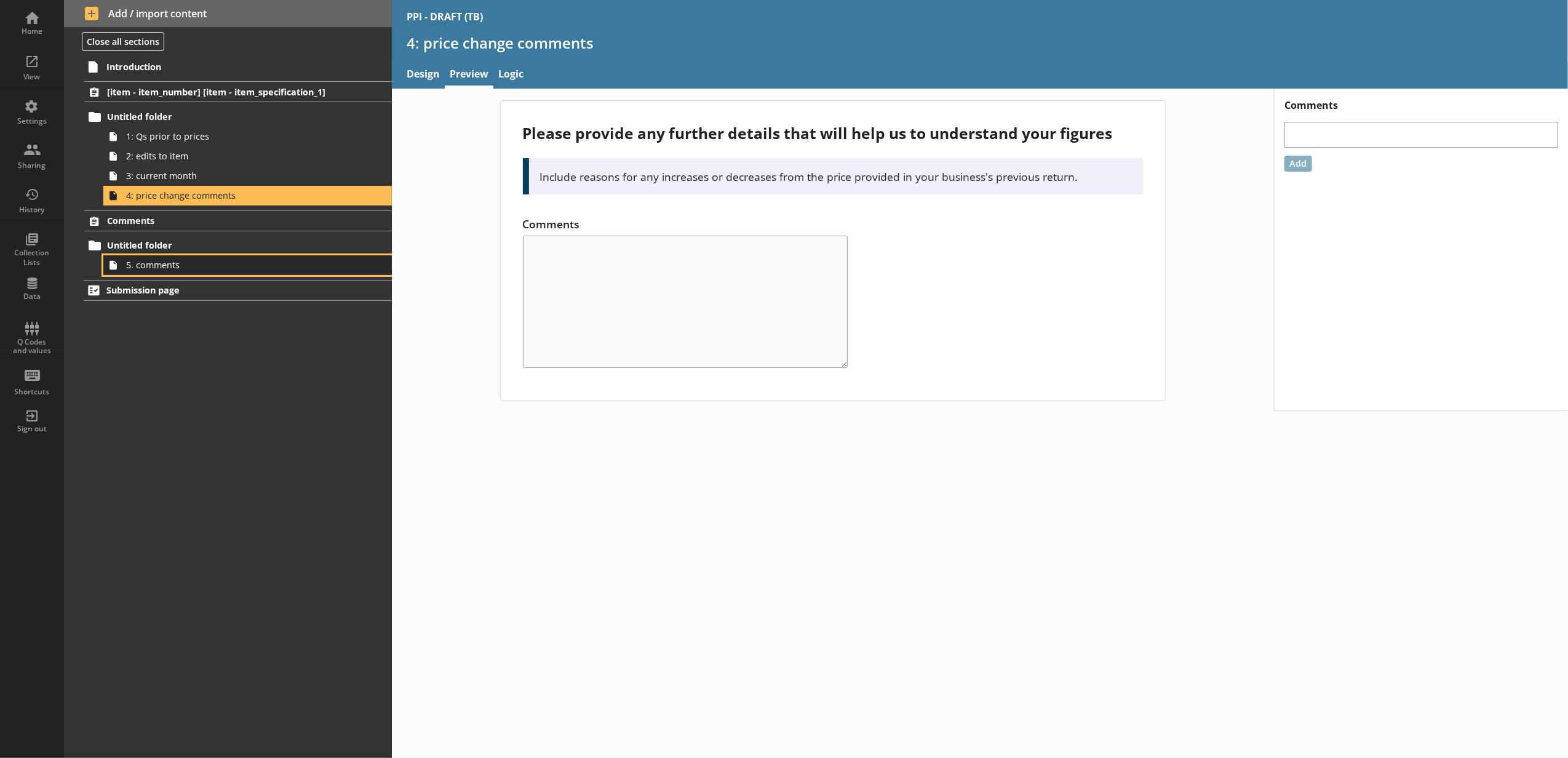
click at [227, 261] on span "5. comments" at bounding box center [231, 265] width 210 height 12
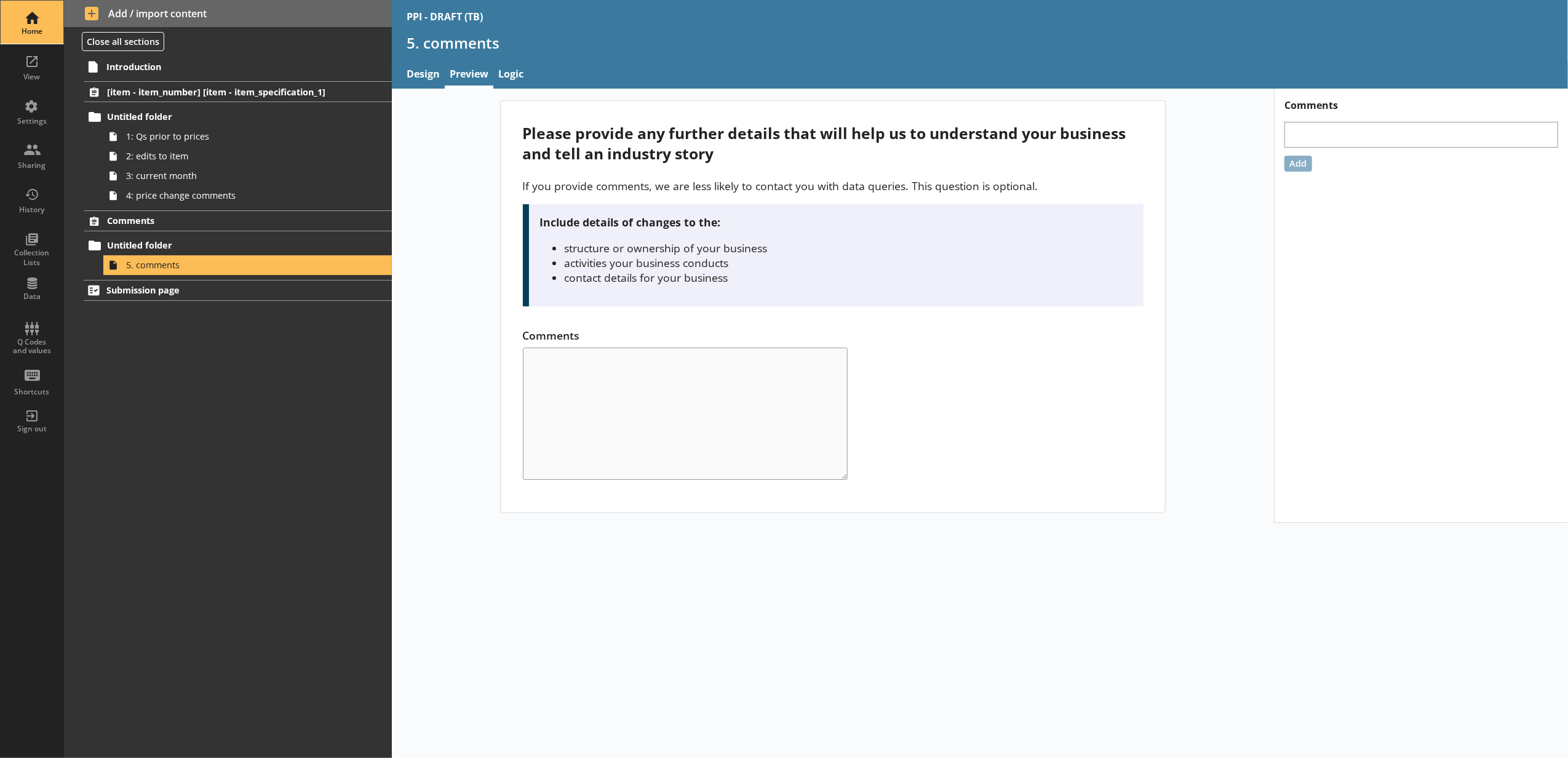
click at [16, 38] on div "Home" at bounding box center [32, 22] width 43 height 43
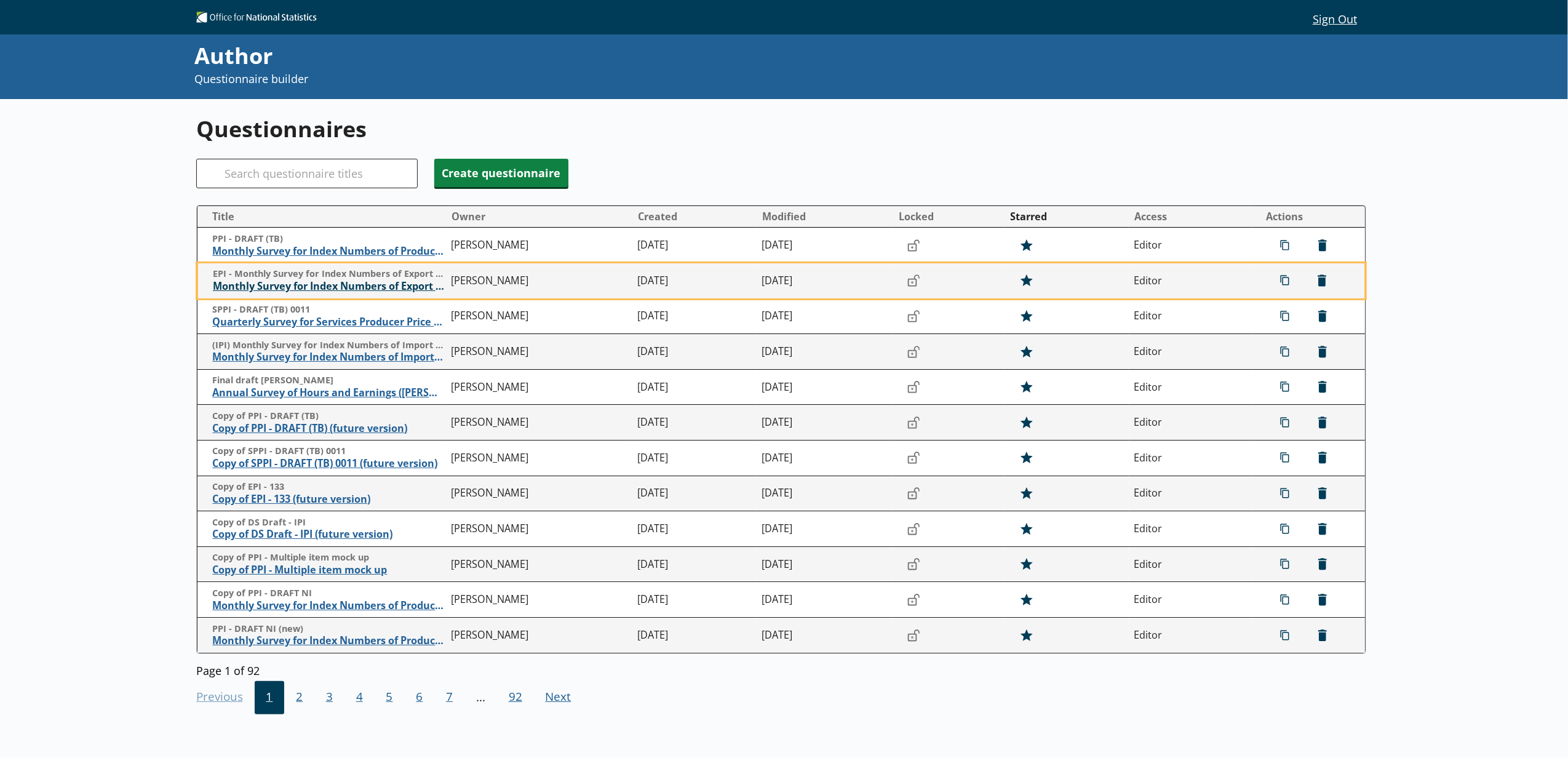
click at [363, 282] on span "Monthly Survey for Index Numbers of Export Prices - Price Quotation Return" at bounding box center [329, 286] width 233 height 13
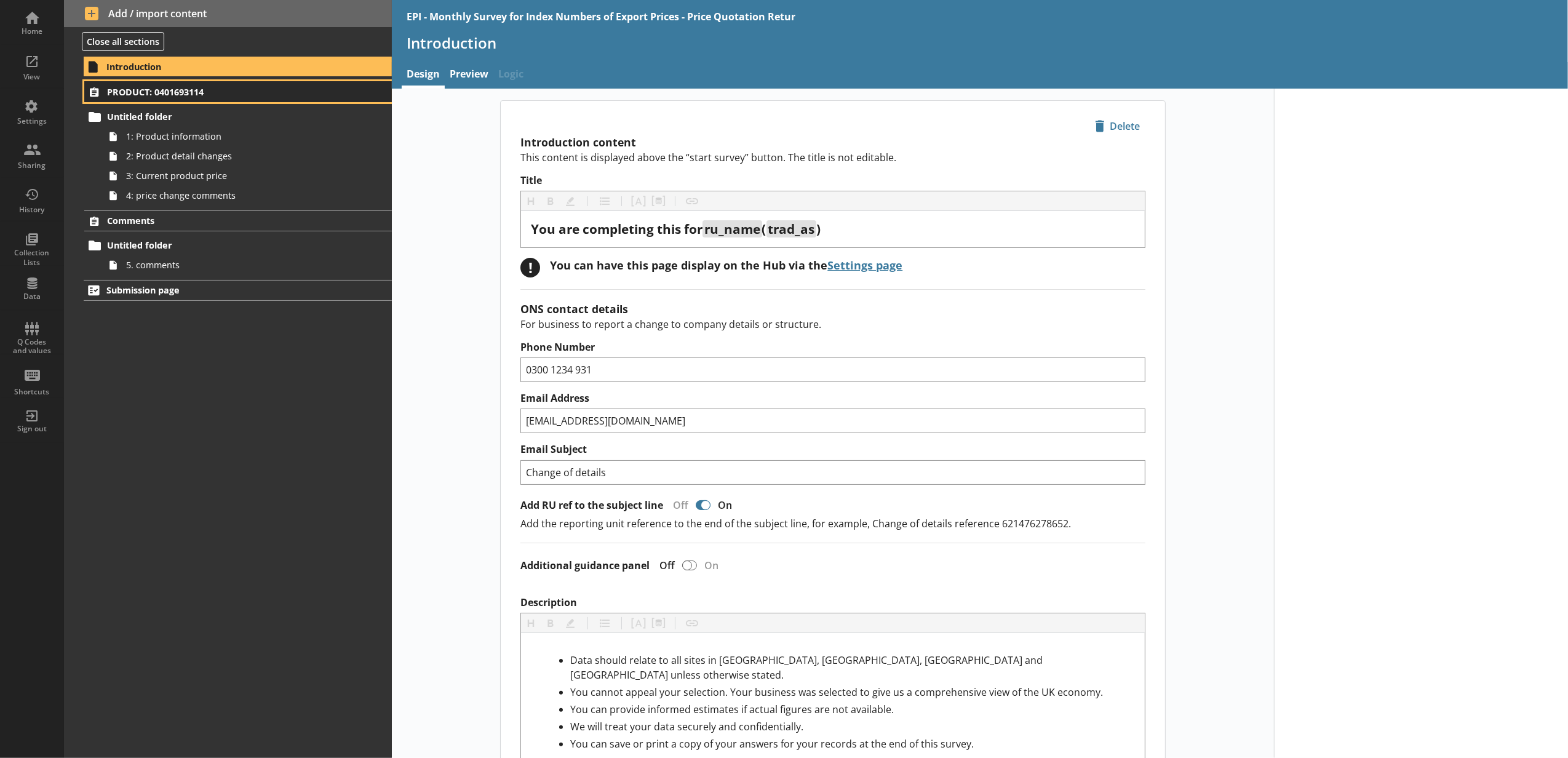
click at [242, 94] on span "PRODUCT: 0401693114" at bounding box center [219, 92] width 224 height 12
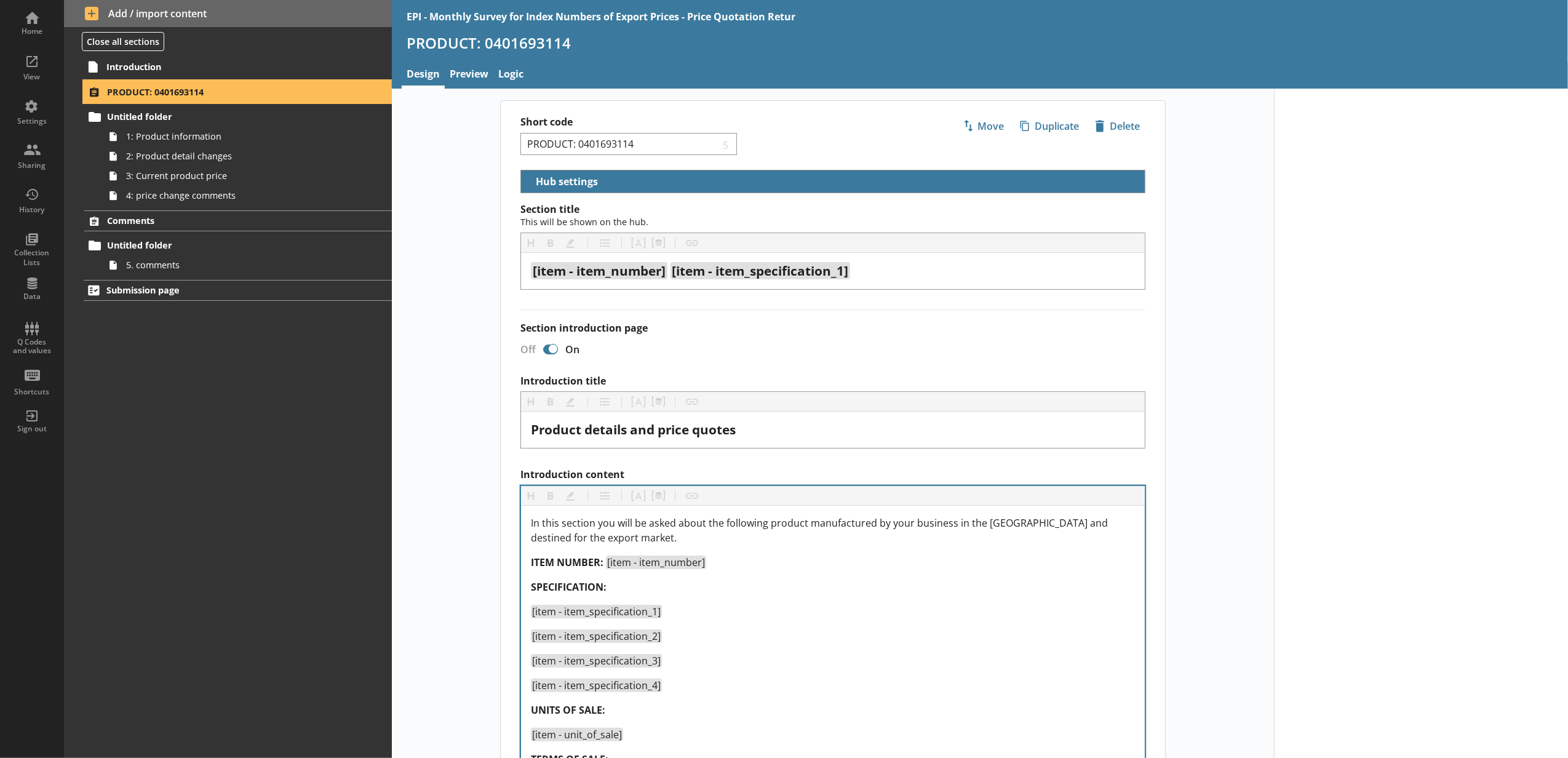
select select "5d514584-2e6d-4149-86df-4889fd375b9d"
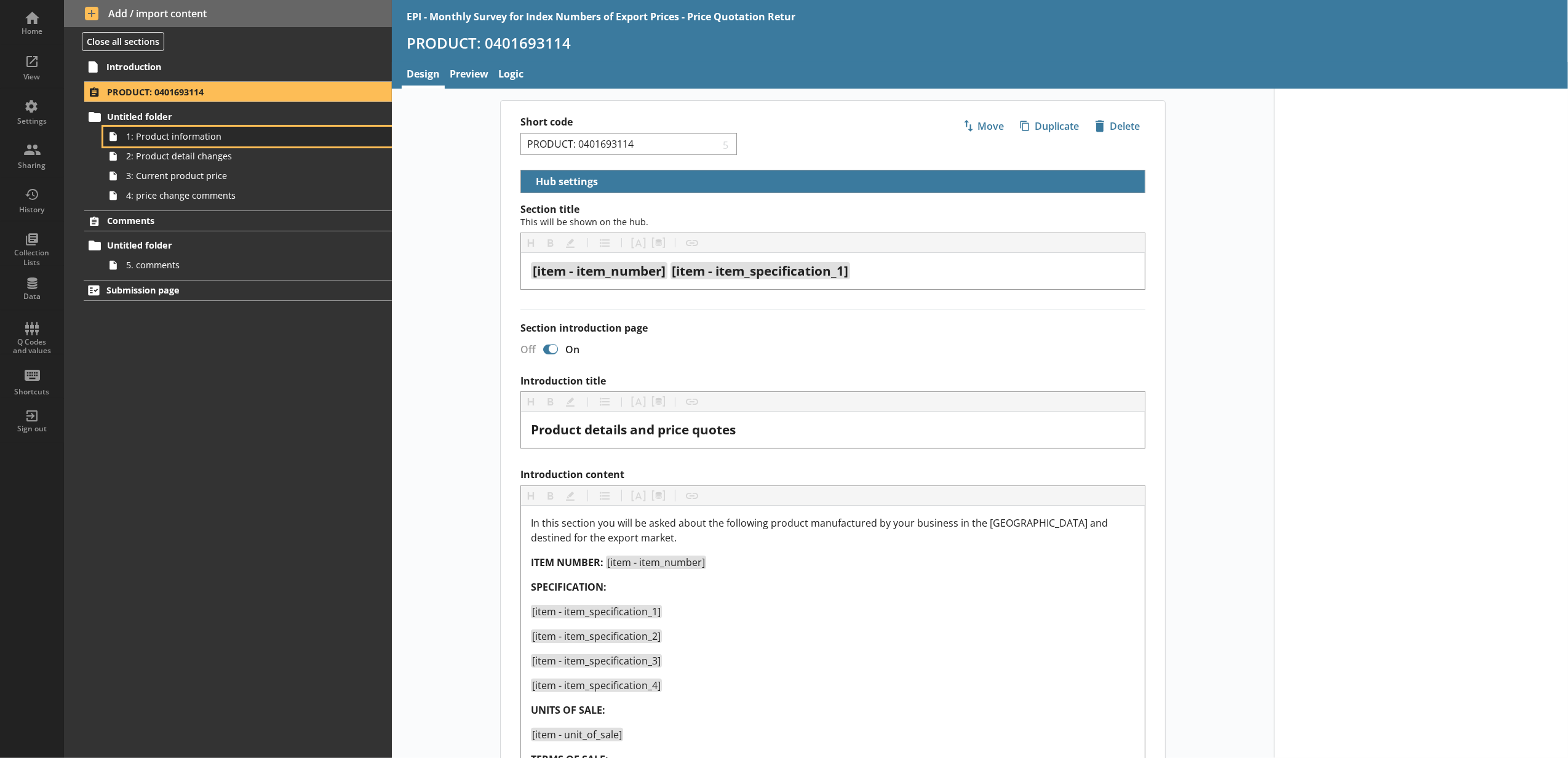
click at [188, 142] on span "1: Product information" at bounding box center [231, 136] width 210 height 12
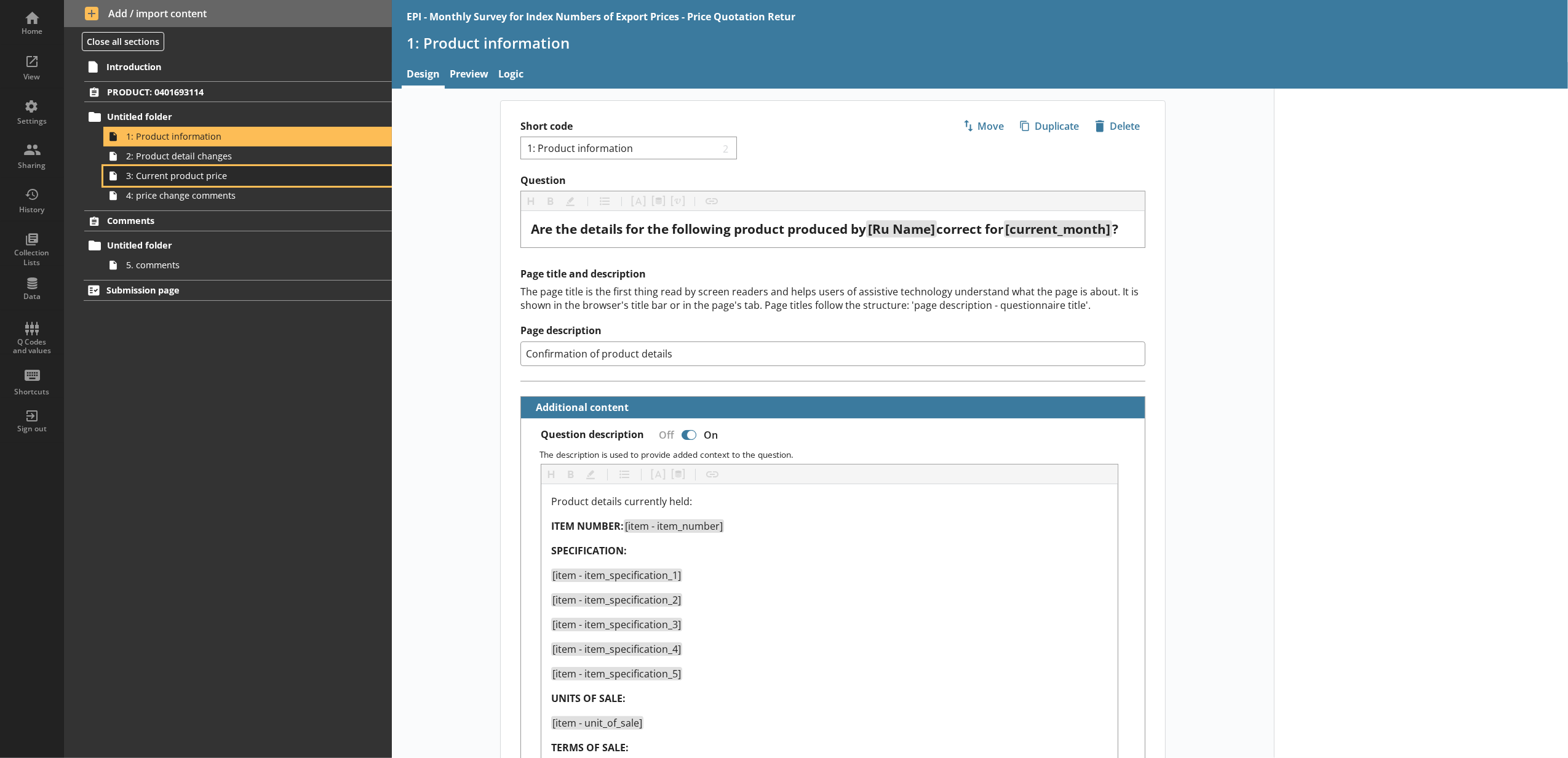
click at [190, 168] on link "3: Current product price" at bounding box center [248, 176] width 289 height 20
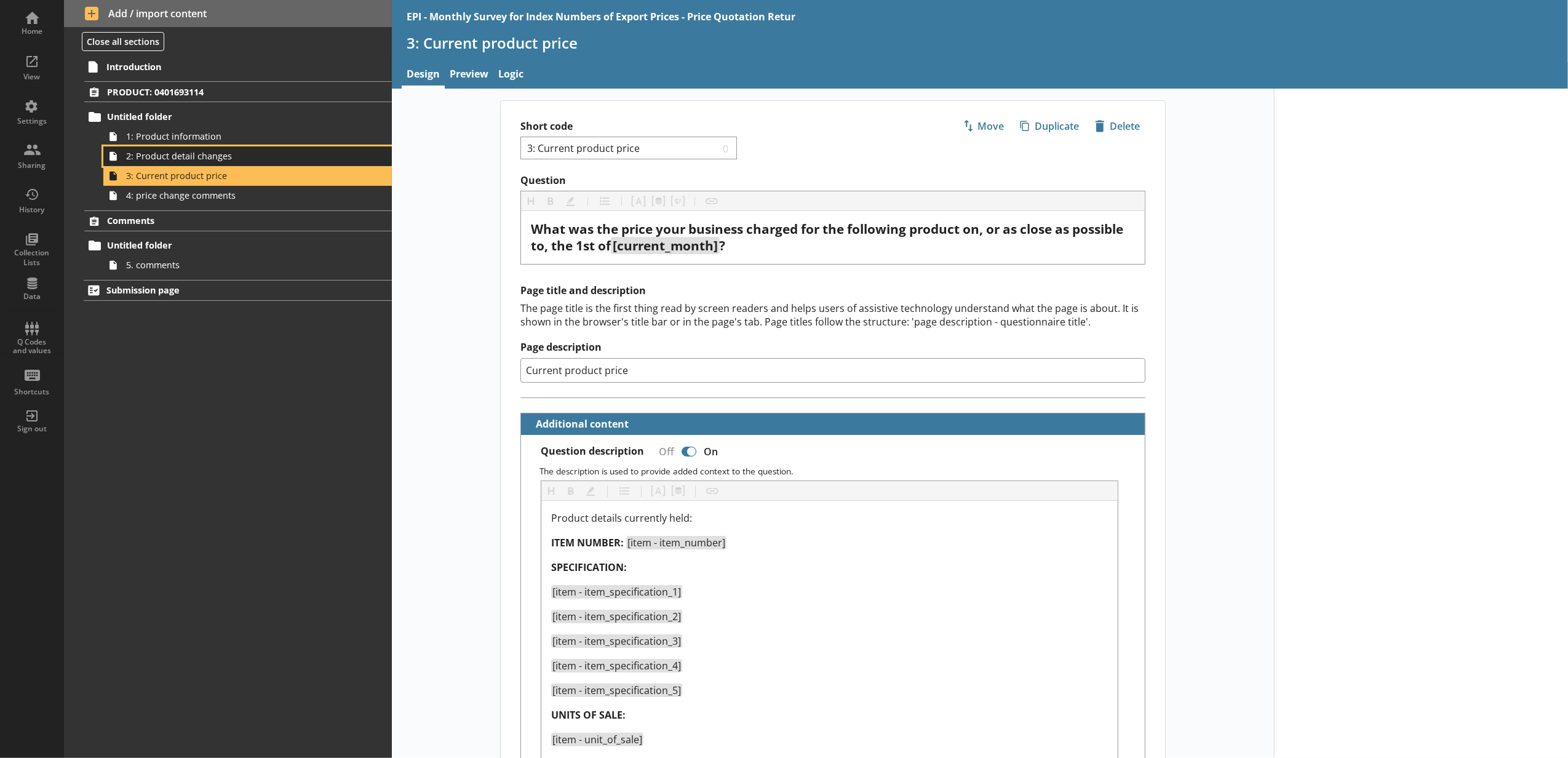
click at [195, 159] on span "2: Product detail changes" at bounding box center [231, 156] width 210 height 12
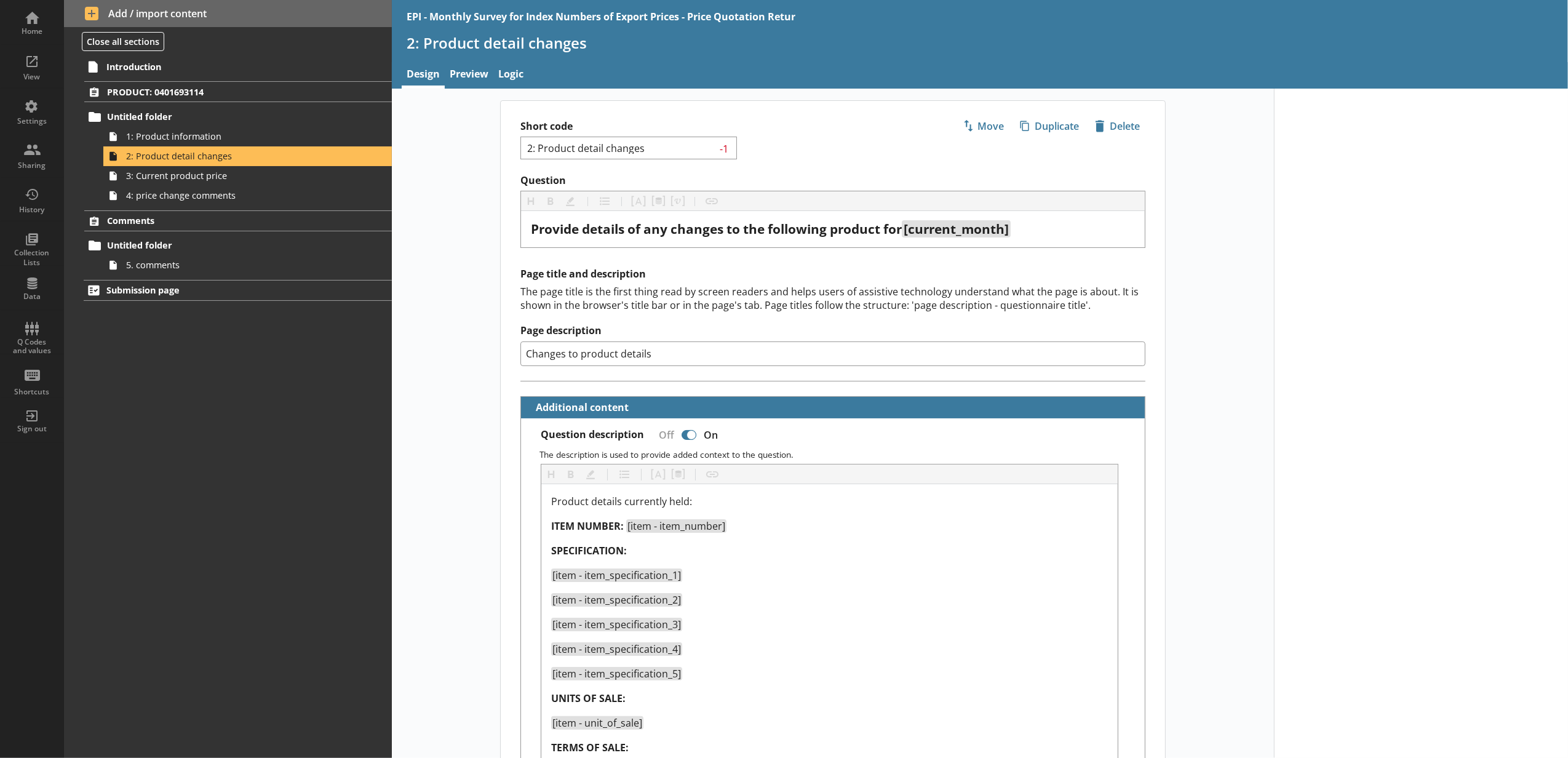
click at [204, 207] on ol "PRODUCT: 0401693114 Untitled folder 1: Product information 2: Product detail ch…" at bounding box center [228, 177] width 328 height 193
click at [210, 197] on span "4: price change comments" at bounding box center [231, 196] width 210 height 12
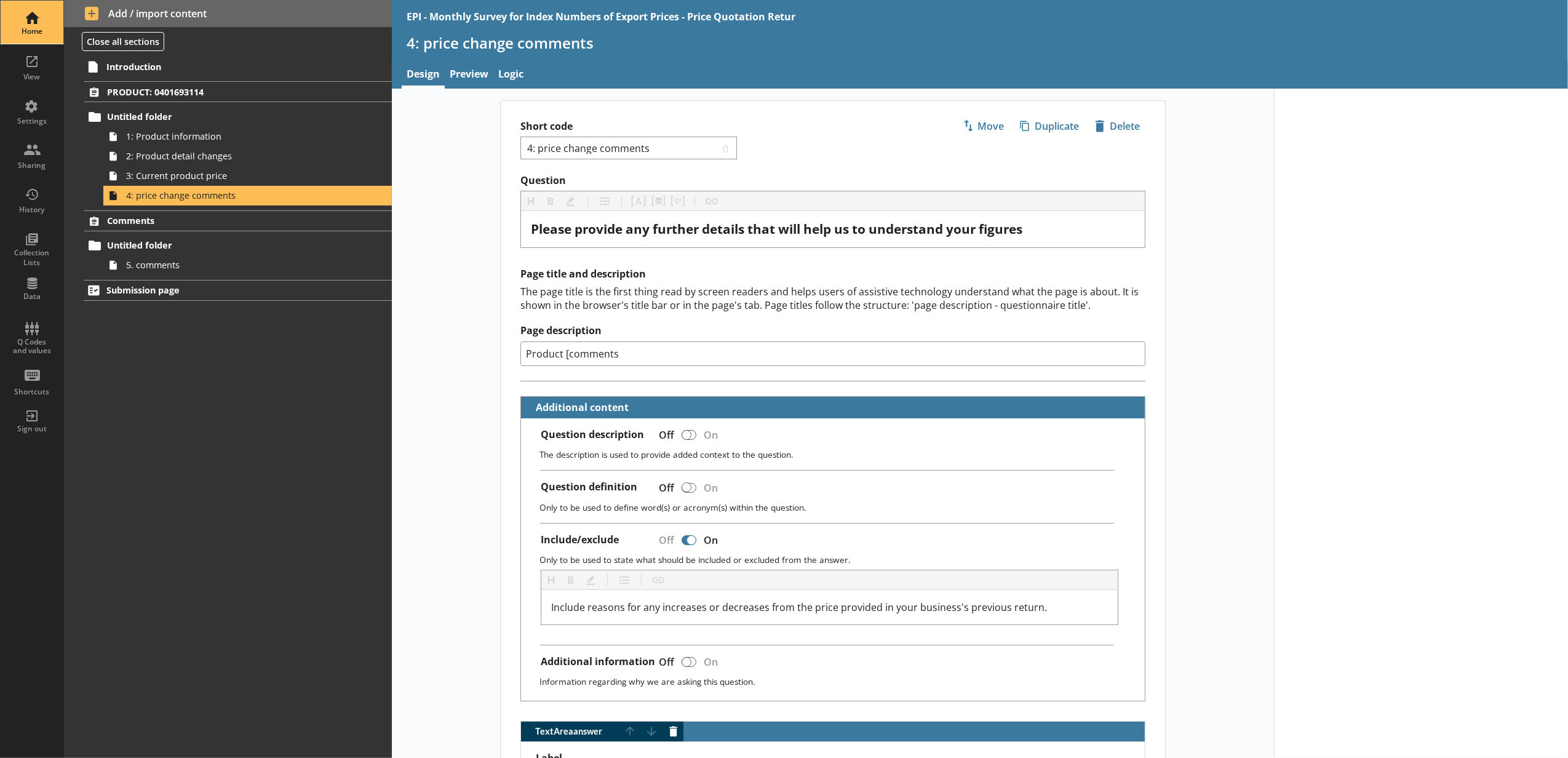
click at [38, 33] on div "Home" at bounding box center [32, 31] width 43 height 10
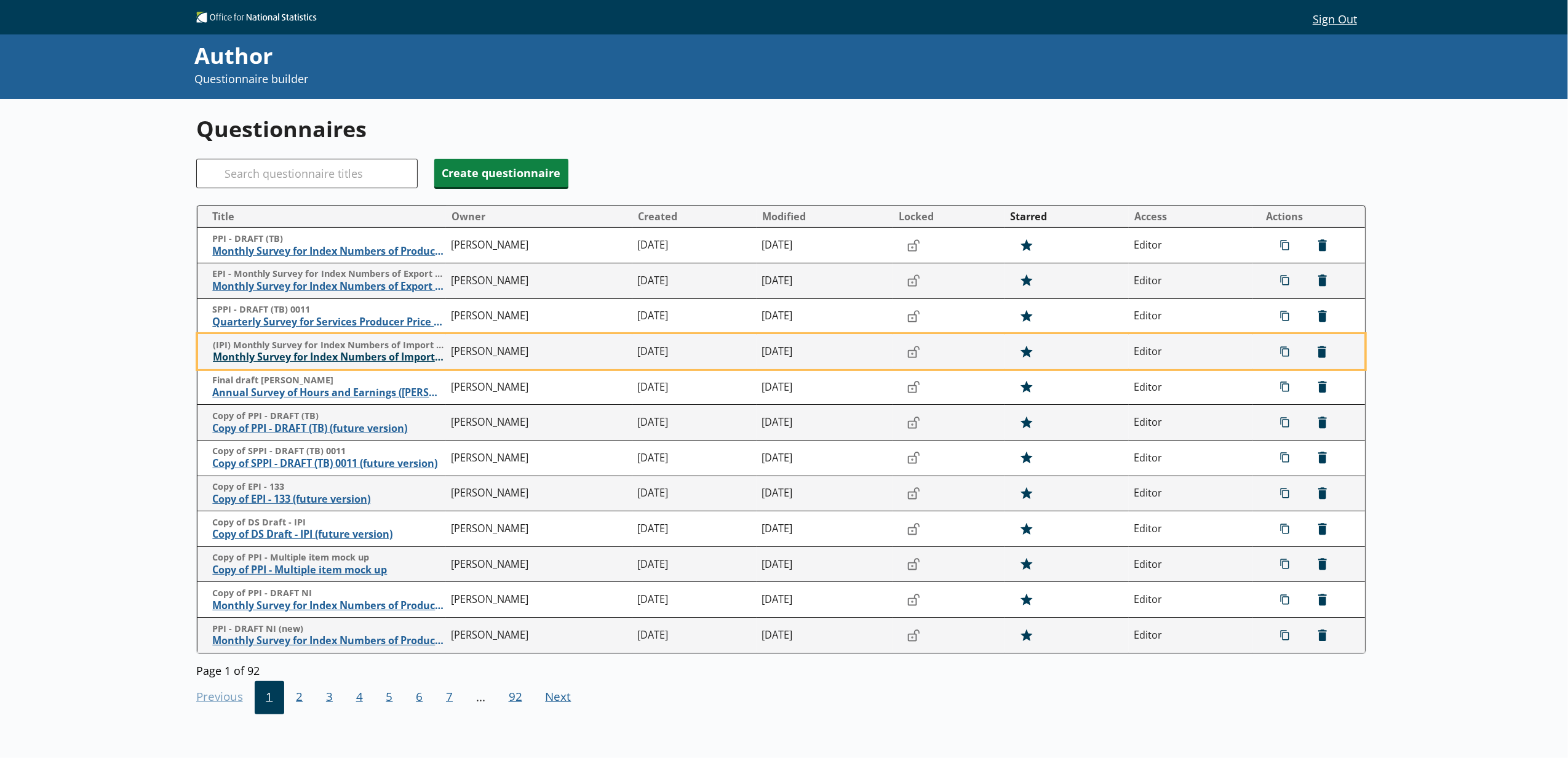
click at [279, 359] on span "Monthly Survey for Index Numbers of Import Prices - Price Quotation Return" at bounding box center [329, 357] width 233 height 13
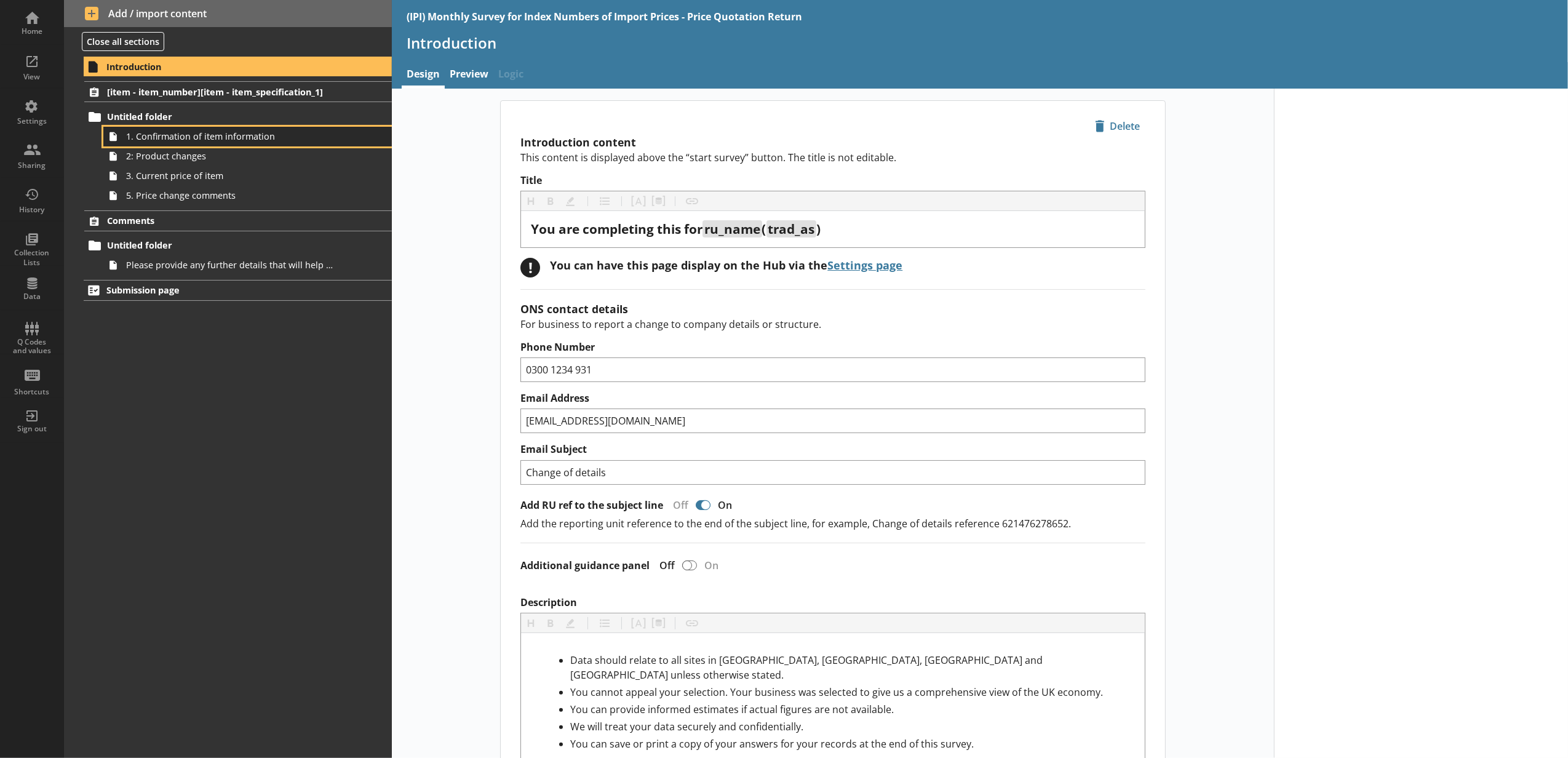
click at [202, 136] on span "1. Confirmation of item information" at bounding box center [231, 136] width 210 height 12
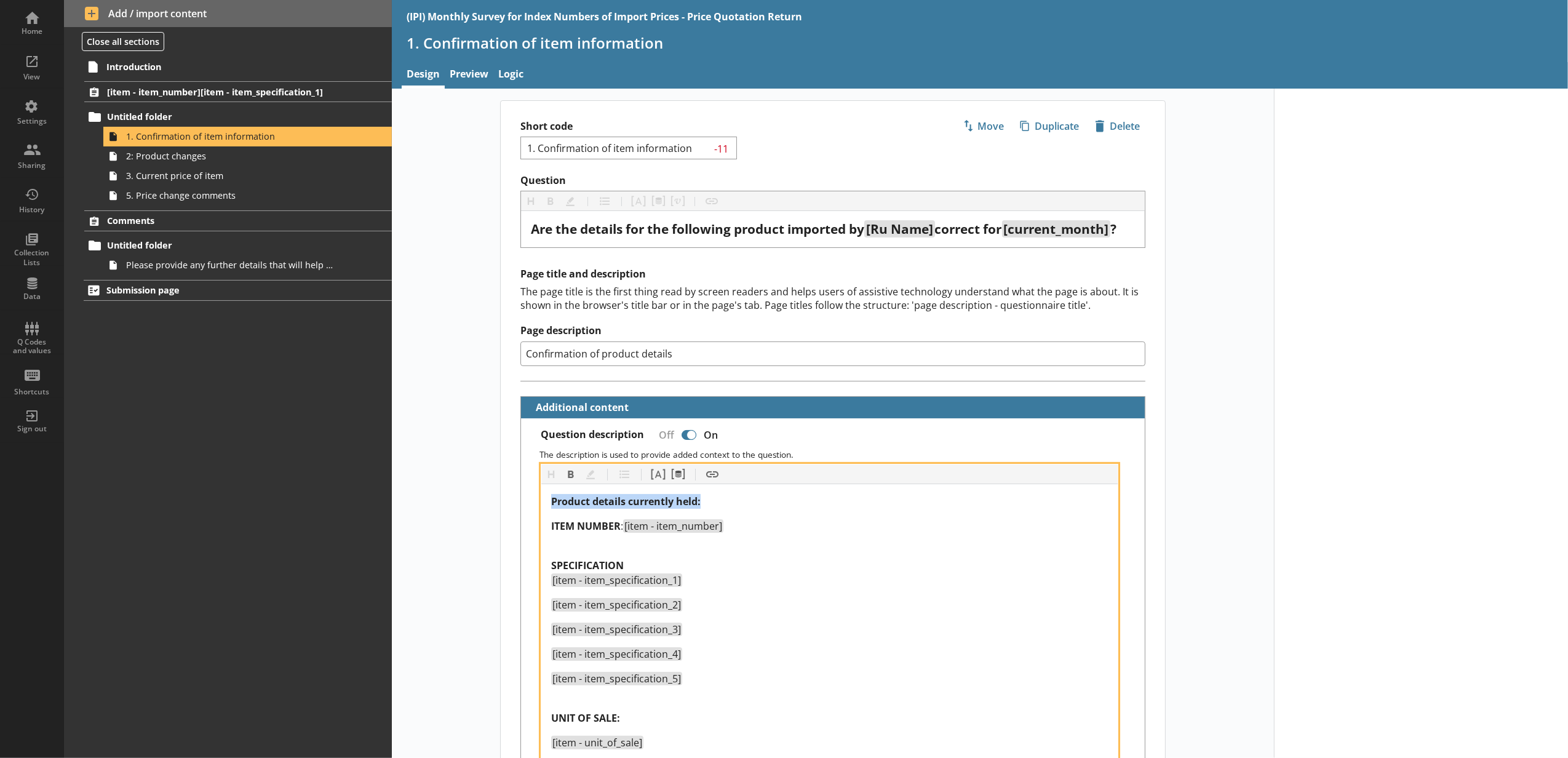
drag, startPoint x: 734, startPoint y: 504, endPoint x: 523, endPoint y: 503, distance: 211.0
click at [563, 473] on button "Bold" at bounding box center [571, 474] width 20 height 20
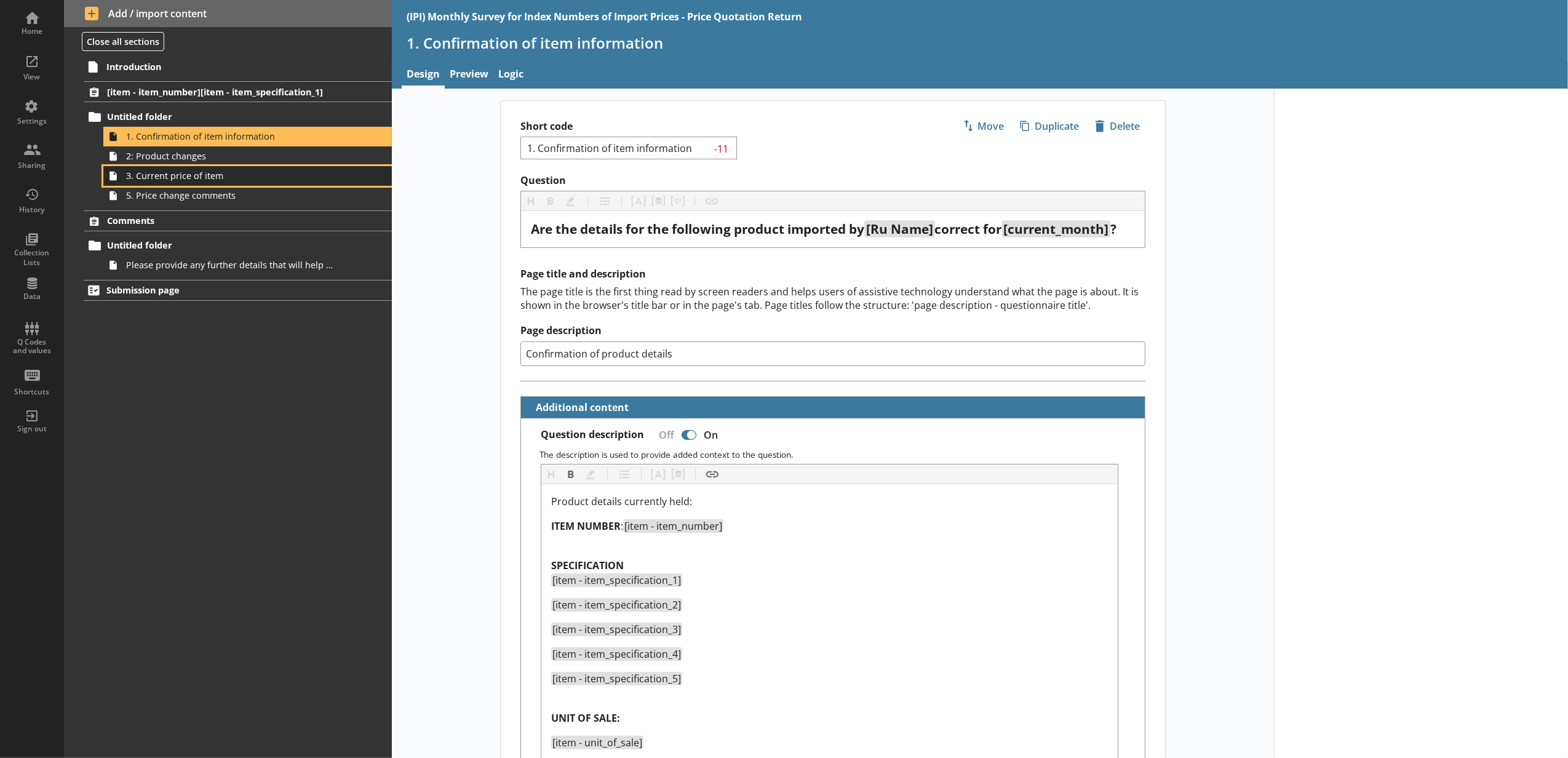
click at [225, 169] on link "3. Current price of item" at bounding box center [248, 176] width 289 height 20
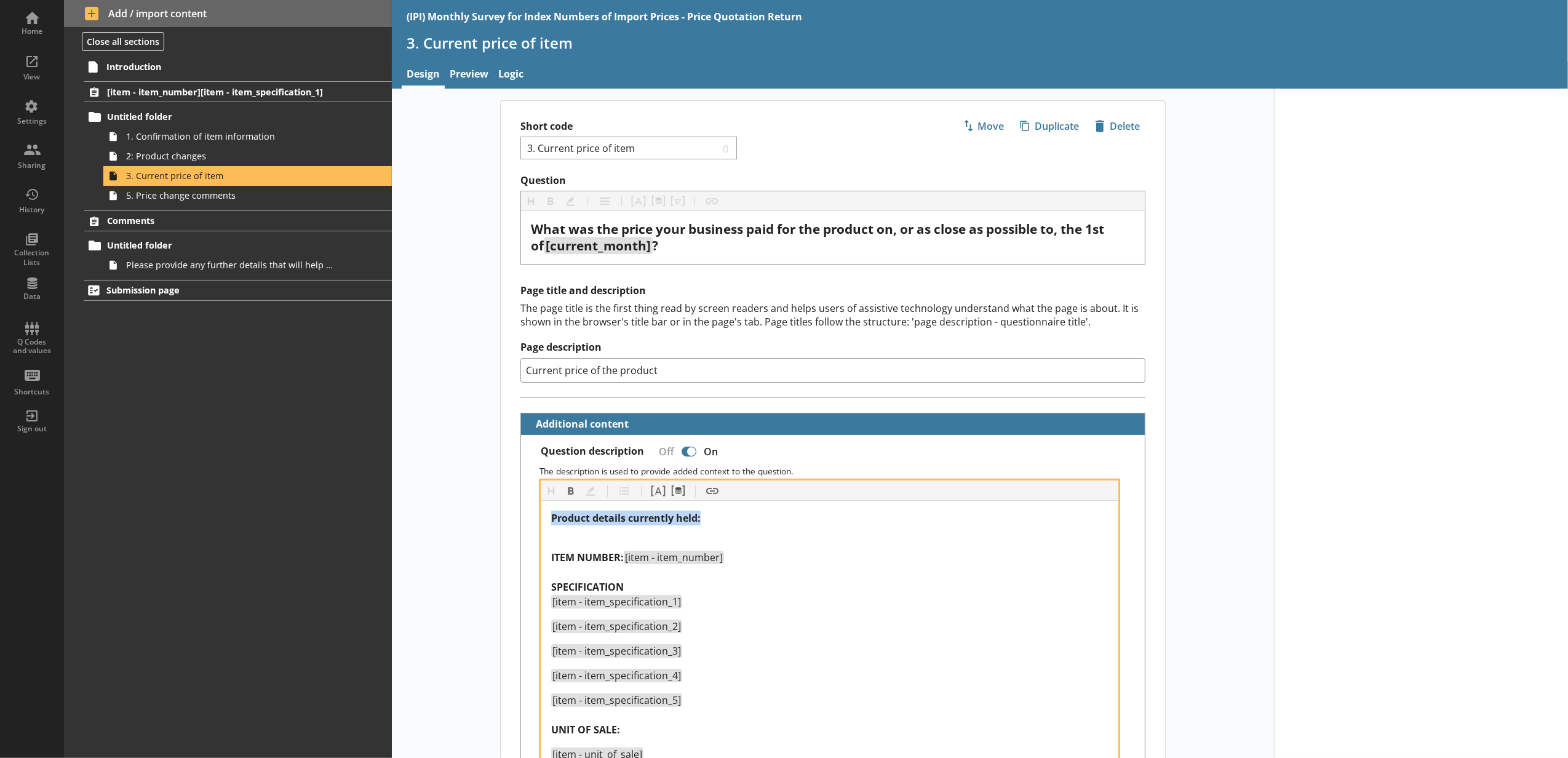
drag, startPoint x: 721, startPoint y: 522, endPoint x: 511, endPoint y: 516, distance: 210.1
click at [567, 500] on button "Bold" at bounding box center [571, 491] width 20 height 20
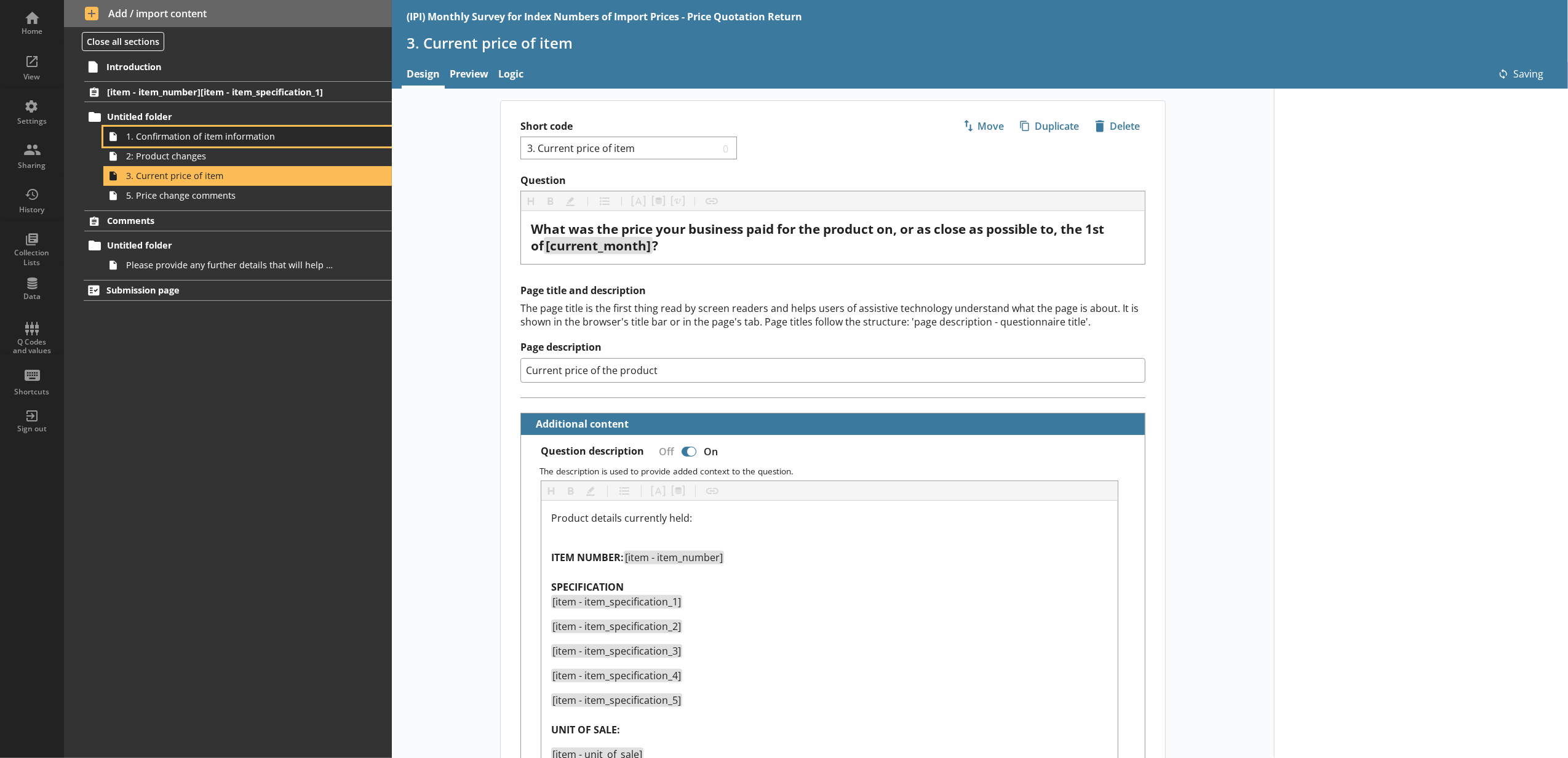
click at [193, 145] on link "1. Confirmation of item information" at bounding box center [248, 136] width 289 height 20
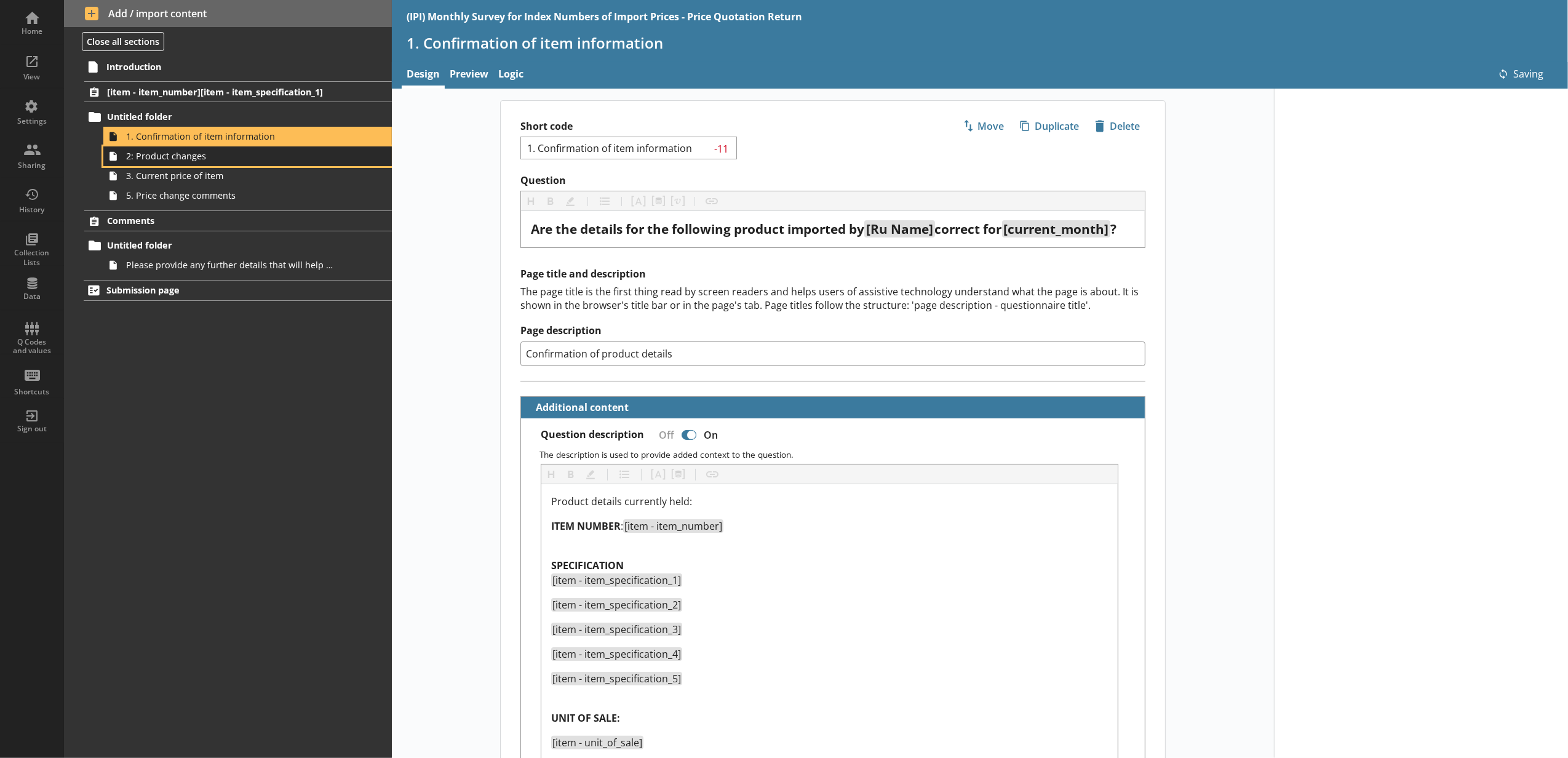
click at [192, 153] on span "2: Product changes" at bounding box center [231, 156] width 210 height 12
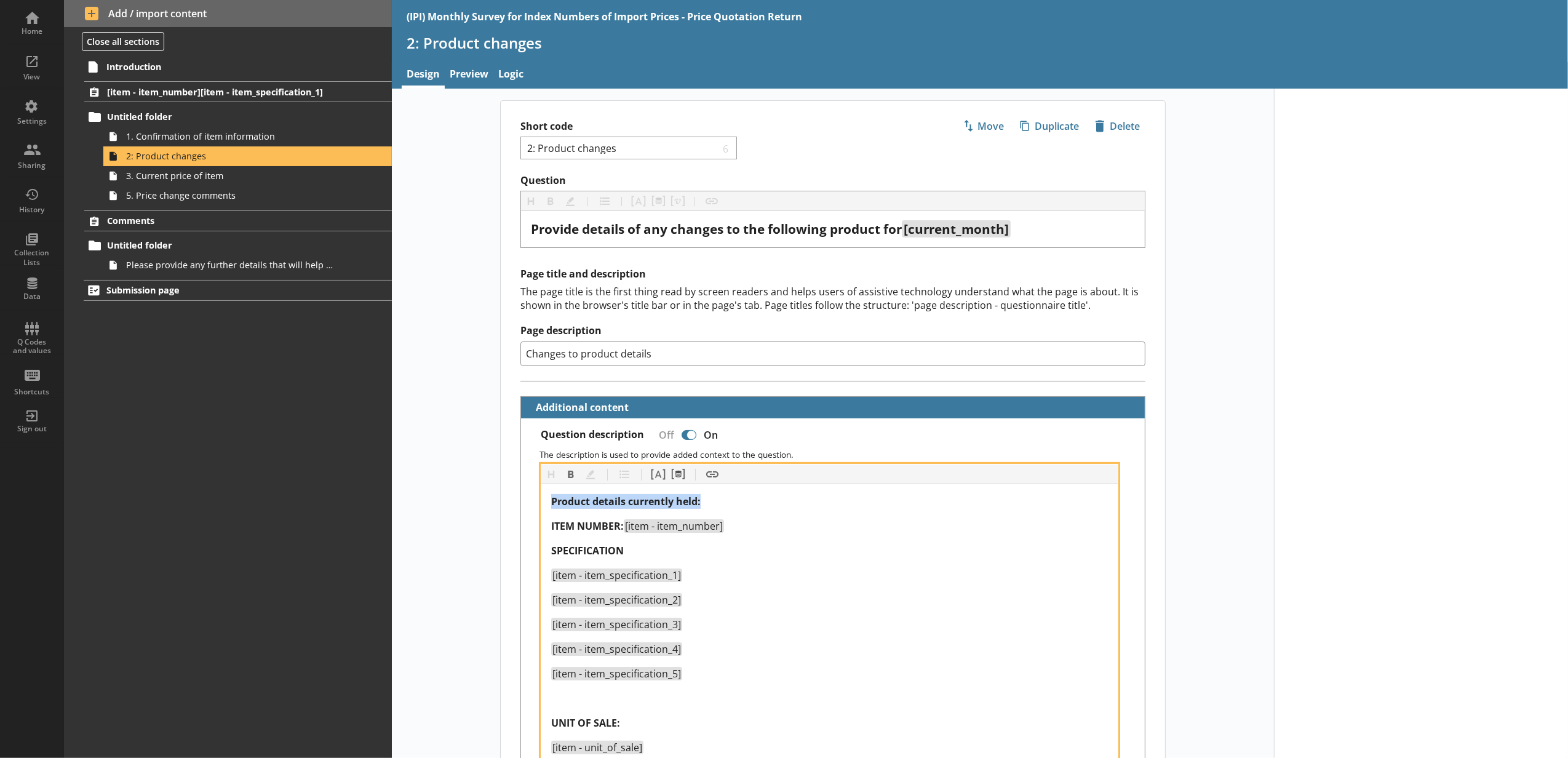
drag, startPoint x: 715, startPoint y: 503, endPoint x: 528, endPoint y: 510, distance: 187.1
click at [531, 510] on div "Heading Heading Bold Bold Highlight Highlight List List Pipe answer Pipe answer…" at bounding box center [833, 762] width 604 height 597
click at [569, 476] on button "Bold" at bounding box center [571, 474] width 20 height 20
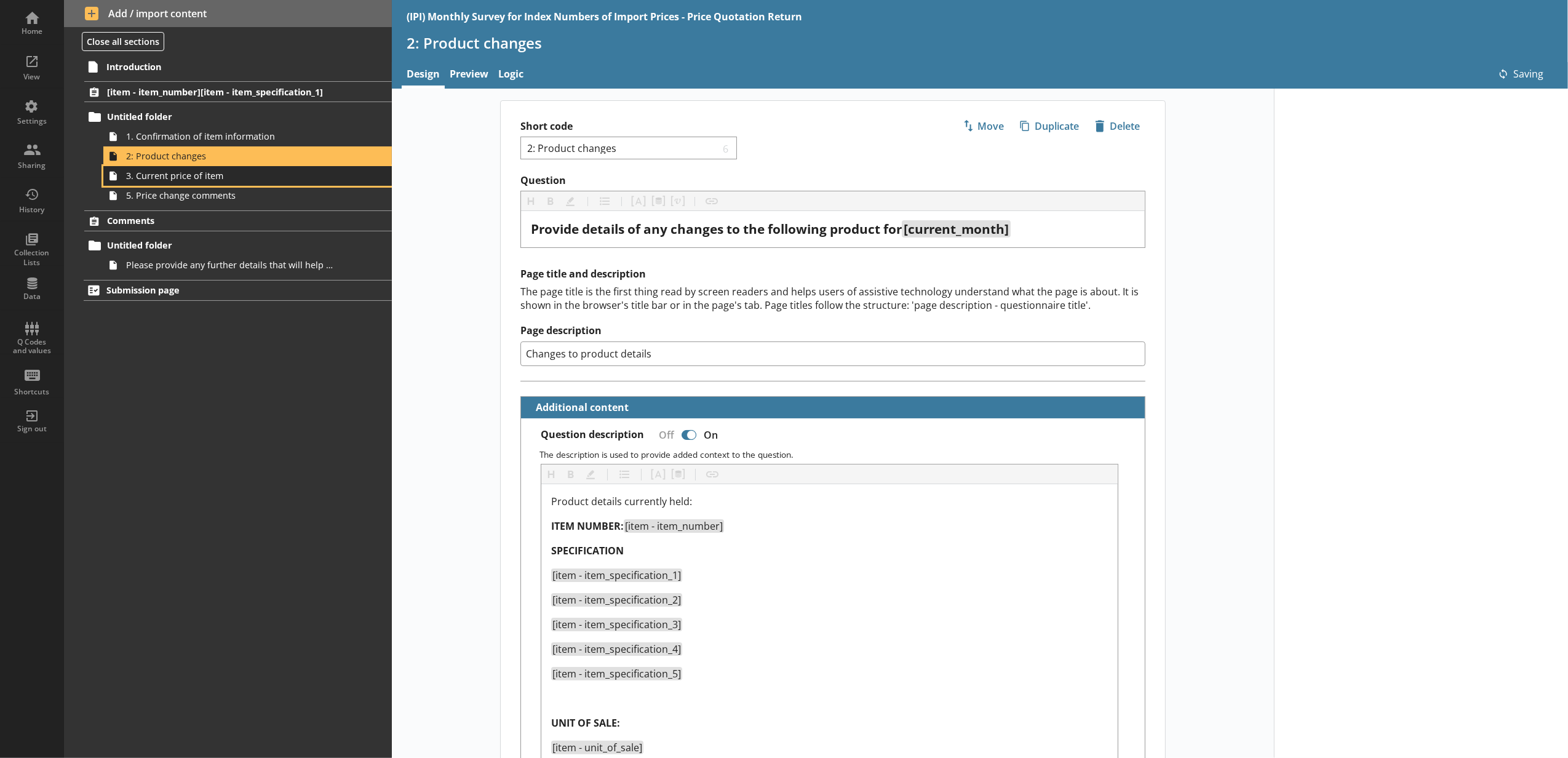
click at [310, 182] on link "3. Current price of item" at bounding box center [248, 176] width 289 height 20
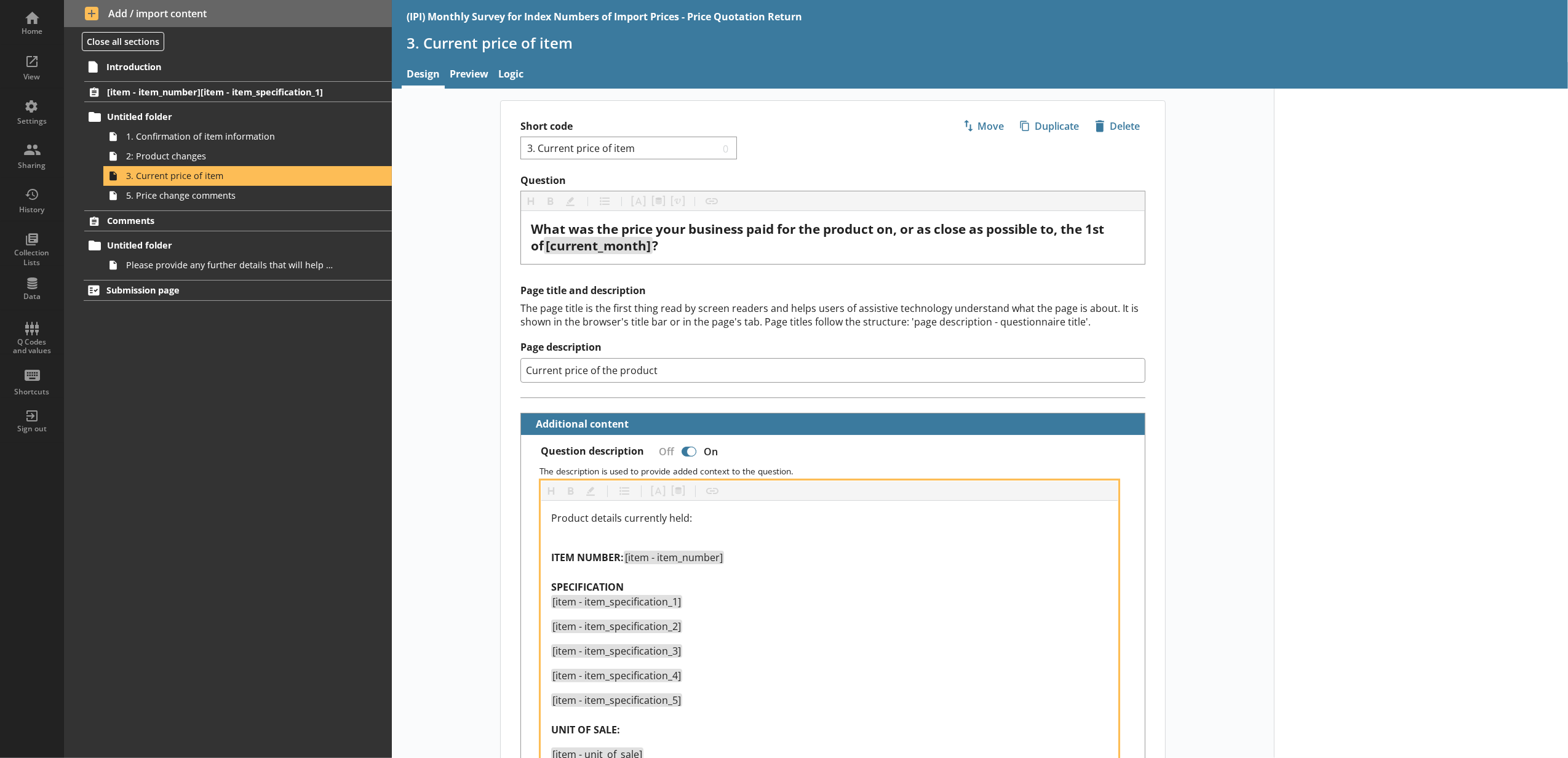
click at [584, 534] on div "Product details currently held: ITEM NUMBER: [item - item_number] SPECIFICATION…" at bounding box center [829, 751] width 557 height 482
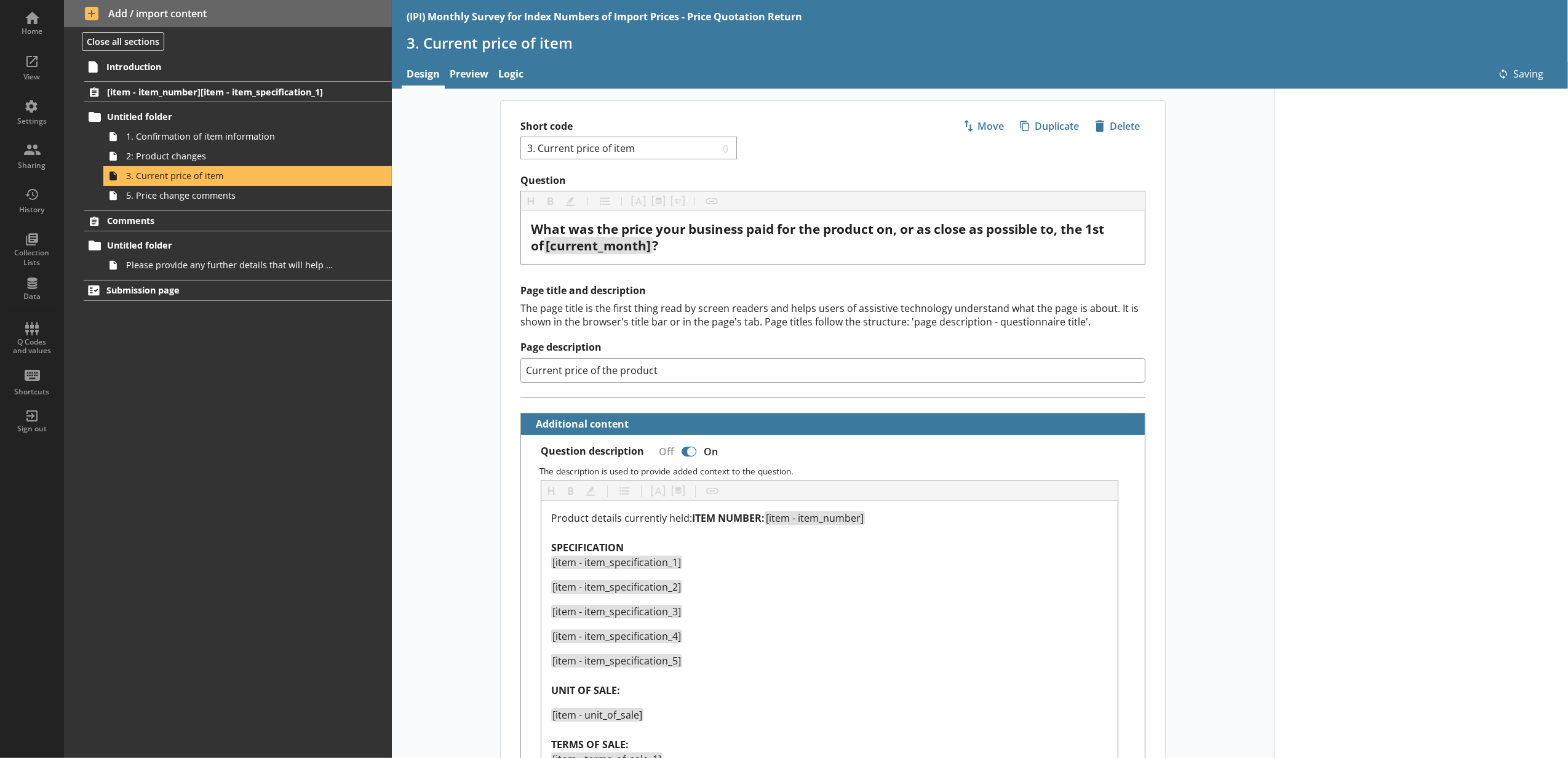
type textarea "x"
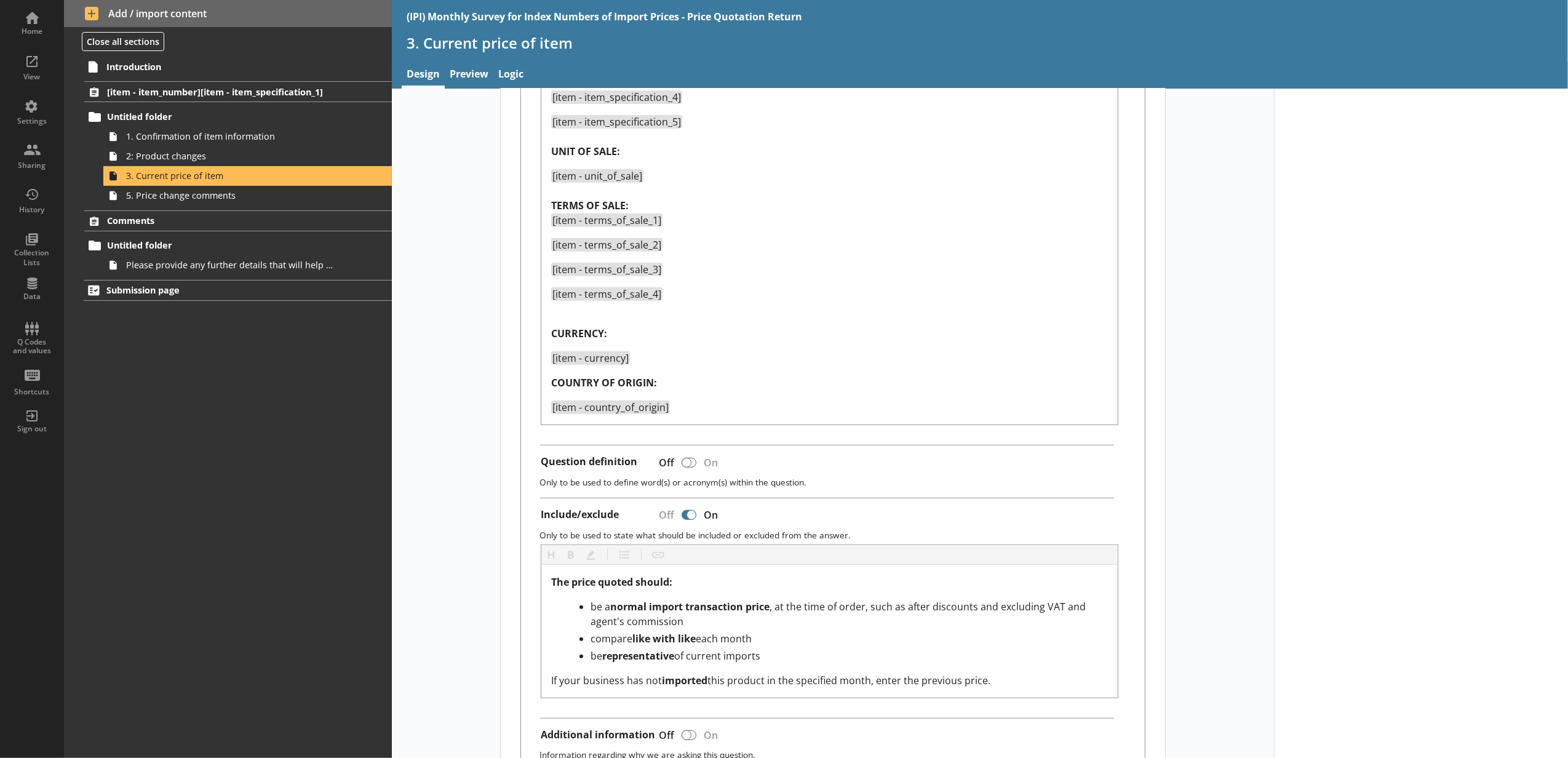
scroll to position [683, 0]
